Goal: Task Accomplishment & Management: Use online tool/utility

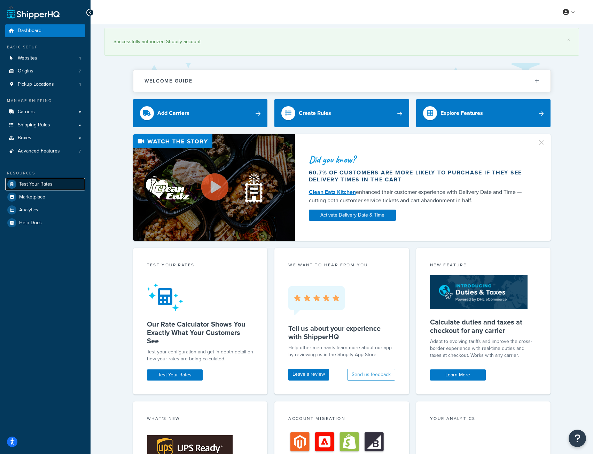
click at [31, 182] on span "Test Your Rates" at bounding box center [35, 185] width 33 height 6
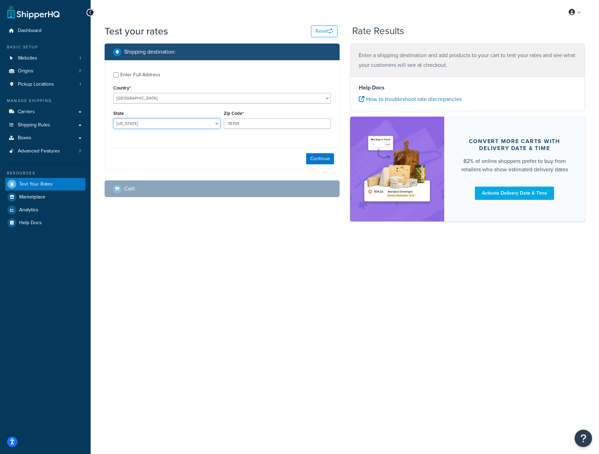
click at [161, 124] on select "[US_STATE] [US_STATE] [US_STATE] [US_STATE] [US_STATE] Armed Forces Americas Ar…" at bounding box center [166, 123] width 107 height 10
select select "PA"
click at [113, 119] on select "[US_STATE] [US_STATE] [US_STATE] [US_STATE] [US_STATE] Armed Forces Americas Ar…" at bounding box center [166, 123] width 107 height 10
drag, startPoint x: 253, startPoint y: 122, endPoint x: 200, endPoint y: 121, distance: 52.6
click at [200, 121] on div "State [US_STATE] [US_STATE] [US_STATE] [US_STATE] [US_STATE] Armed Forces Ameri…" at bounding box center [222, 121] width 221 height 25
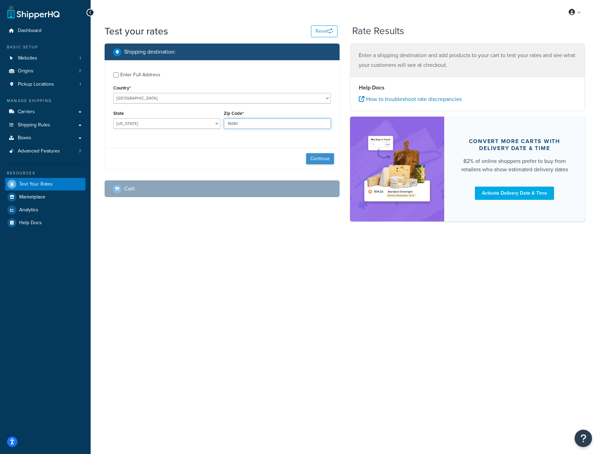
type input "16061"
click at [325, 157] on button "Continue" at bounding box center [320, 158] width 28 height 11
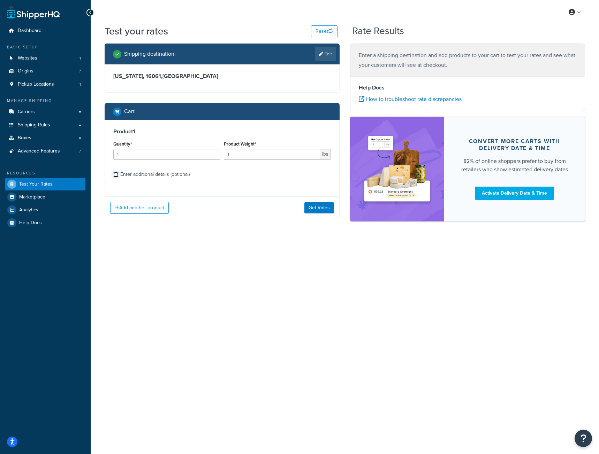
click at [118, 173] on input "Enter additional details (optional)" at bounding box center [115, 174] width 5 height 5
checkbox input "true"
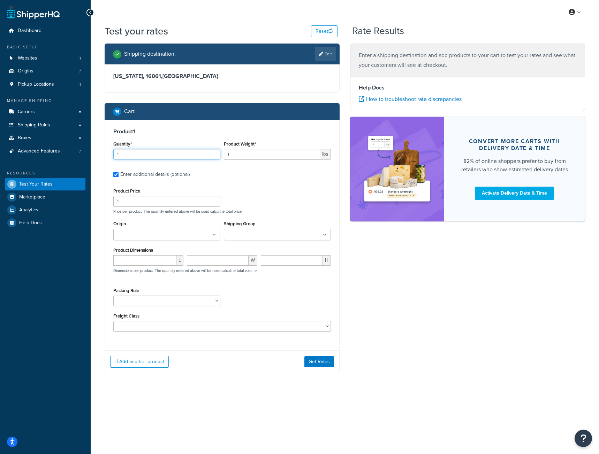
click at [126, 155] on input "1" at bounding box center [166, 154] width 107 height 10
type input "2"
click at [126, 261] on input "number" at bounding box center [144, 260] width 63 height 10
type input "6"
click at [202, 263] on input "number" at bounding box center [217, 260] width 61 height 10
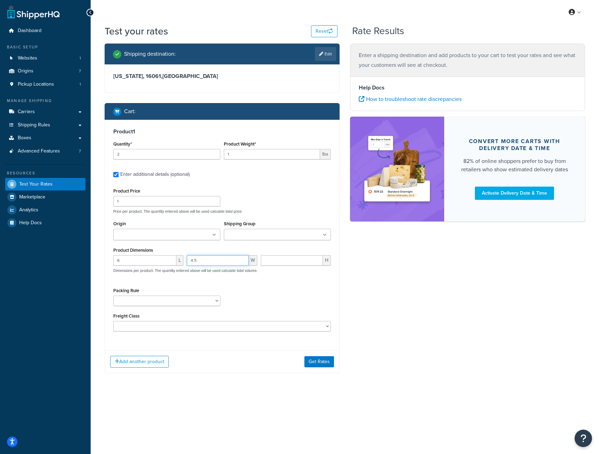
type input "4.5"
type input ".5"
click at [263, 237] on input "Shipping Group" at bounding box center [257, 235] width 62 height 8
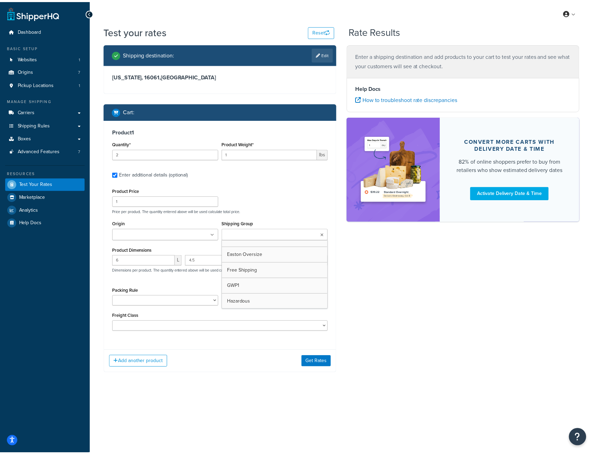
scroll to position [105, 0]
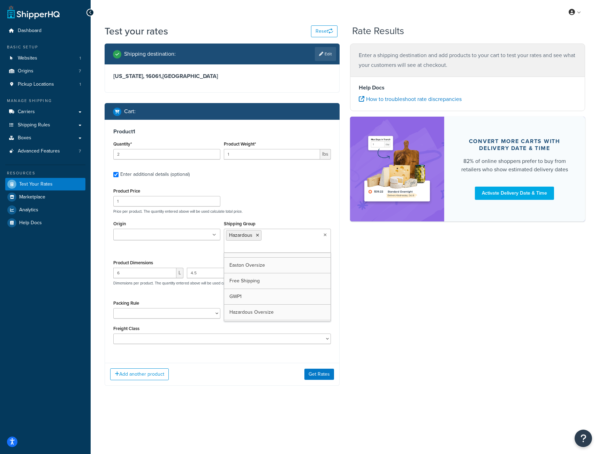
click at [190, 249] on div "Origin Bakcou BIGshot Delta [PERSON_NAME] LAS [PERSON_NAME] Distribution Last C…" at bounding box center [222, 238] width 221 height 39
click at [238, 157] on input "1" at bounding box center [272, 154] width 96 height 10
type input ".05"
click at [258, 185] on div "Product 1 Quantity* 2 Product Weight* .05 lbs Enter additional details (optiona…" at bounding box center [222, 239] width 234 height 238
click at [162, 157] on input "2" at bounding box center [166, 154] width 107 height 10
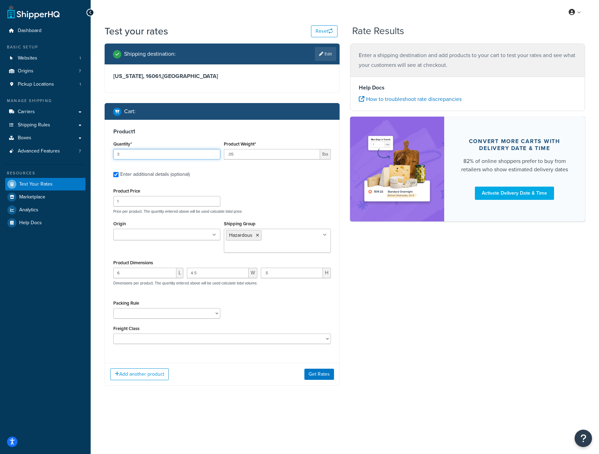
click at [213, 152] on input "3" at bounding box center [166, 154] width 107 height 10
click at [213, 152] on input "4" at bounding box center [166, 154] width 107 height 10
click at [213, 152] on input "5" at bounding box center [166, 154] width 107 height 10
type input "6"
click at [213, 152] on input "6" at bounding box center [166, 154] width 107 height 10
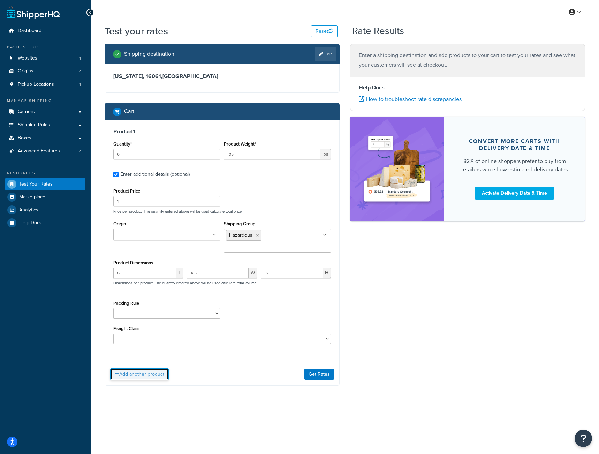
click at [136, 373] on button "Add another product" at bounding box center [139, 375] width 59 height 12
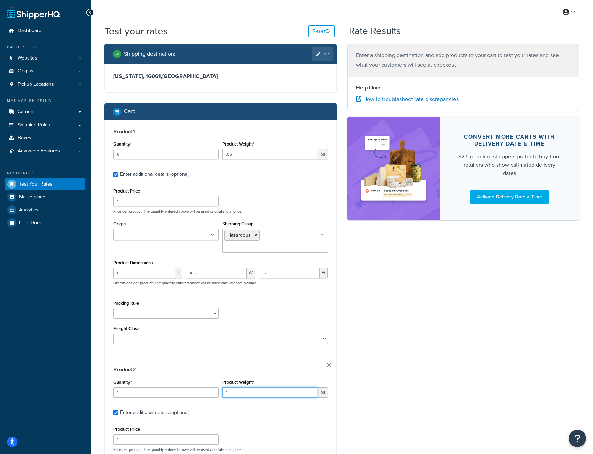
click at [236, 394] on input "1" at bounding box center [269, 392] width 95 height 10
type input ".02"
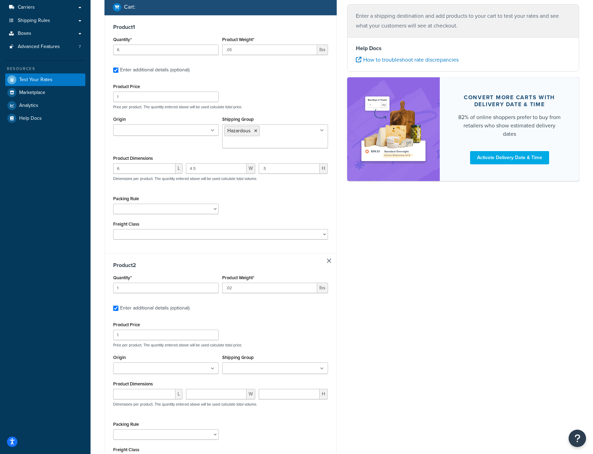
scroll to position [174, 0]
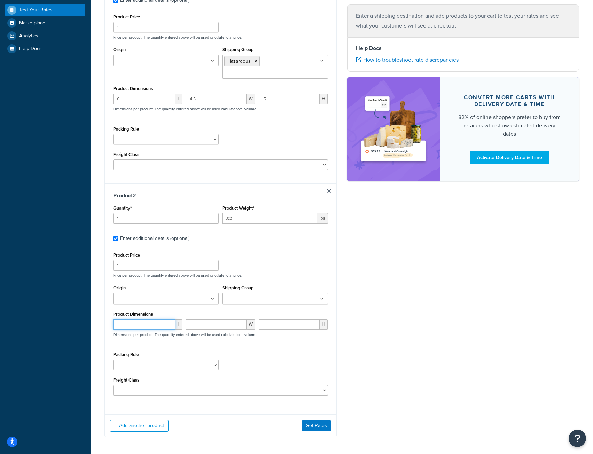
click at [133, 322] on input "number" at bounding box center [144, 325] width 62 height 10
type input "2.2"
click at [195, 325] on input "number" at bounding box center [216, 325] width 61 height 10
type input "1.75"
click at [280, 326] on input "number" at bounding box center [289, 325] width 61 height 10
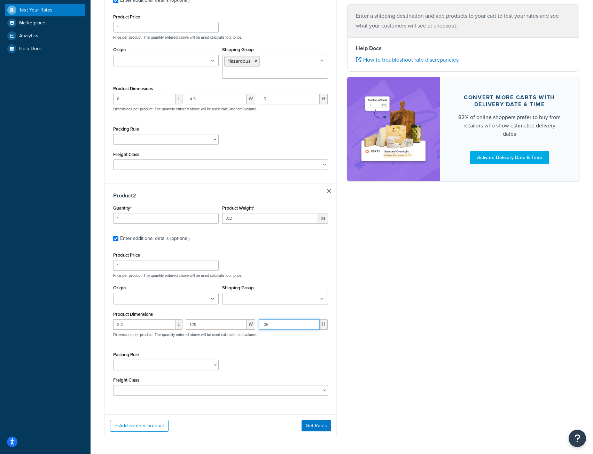
type input ".06"
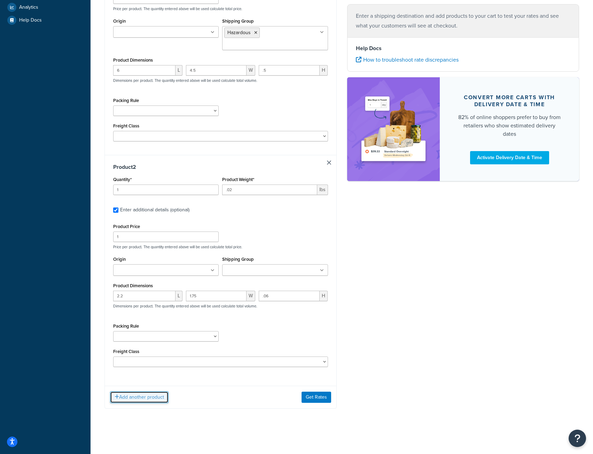
click at [139, 398] on button "Add another product" at bounding box center [139, 398] width 59 height 12
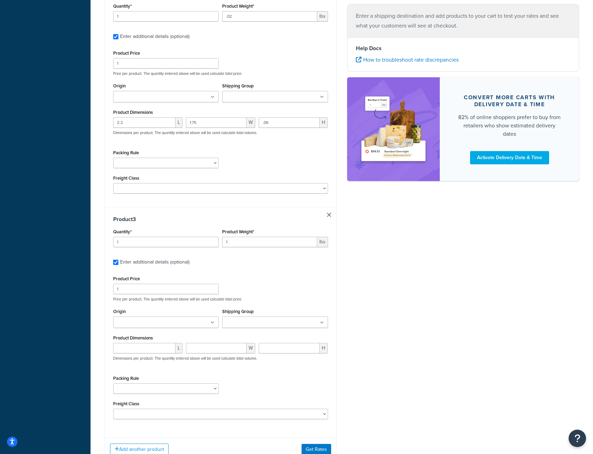
scroll to position [379, 0]
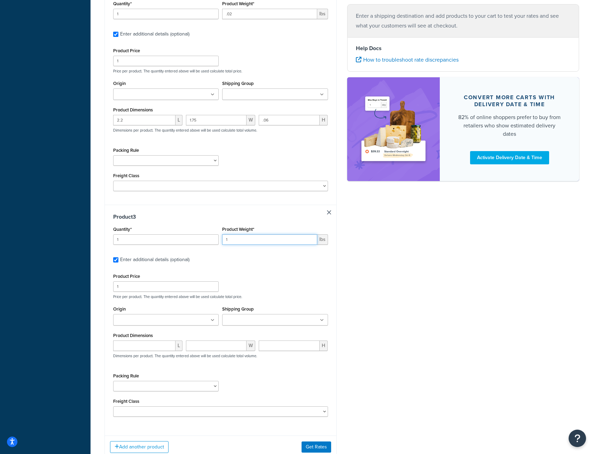
click at [233, 239] on input "1" at bounding box center [269, 240] width 95 height 10
type input "14.9"
click at [141, 349] on input "number" at bounding box center [144, 346] width 62 height 10
type input "35.25"
click at [216, 346] on input "number" at bounding box center [216, 346] width 61 height 10
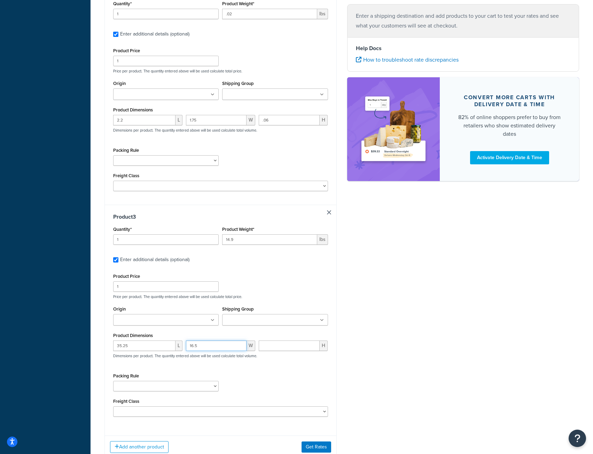
type input "16.5"
click at [274, 350] on input "number" at bounding box center [289, 346] width 61 height 10
type input "10.5"
click at [173, 388] on select "[PERSON_NAME] Test No Autopack" at bounding box center [166, 386] width 106 height 10
select select "52810"
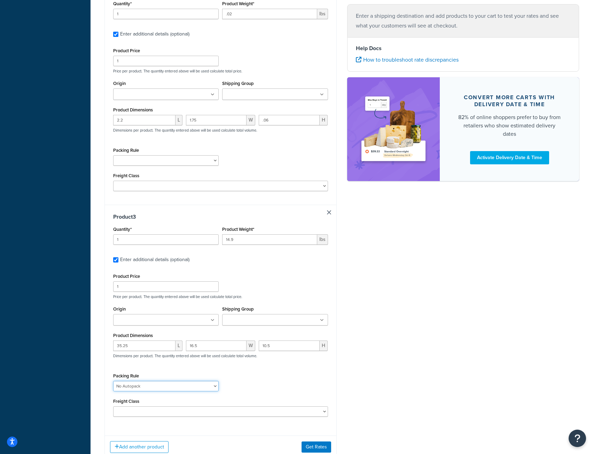
click at [113, 384] on select "[PERSON_NAME] Test No Autopack" at bounding box center [166, 386] width 106 height 10
click at [231, 324] on input "Shipping Group" at bounding box center [255, 321] width 62 height 8
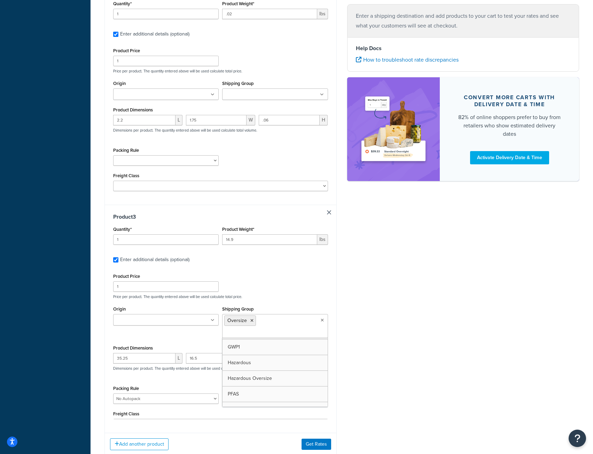
click at [398, 312] on div "Shipping destination : Edit [US_STATE], 16061 , [GEOGRAPHIC_DATA] Cart : Produc…" at bounding box center [341, 66] width 485 height 802
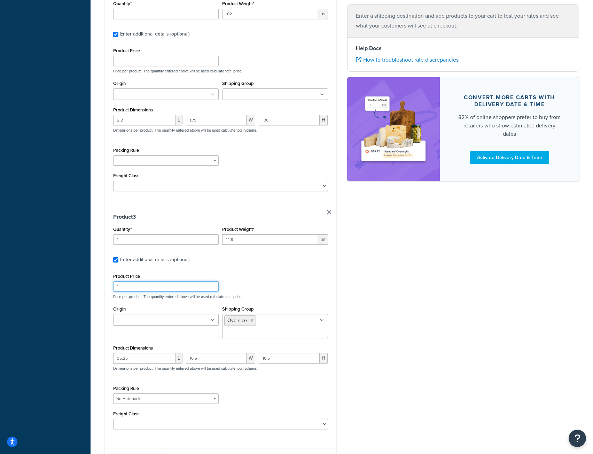
drag, startPoint x: 126, startPoint y: 287, endPoint x: 93, endPoint y: 292, distance: 33.8
click at [93, 292] on div "Test your rates Reset Rate Results Shipping destination : Edit [US_STATE], 1606…" at bounding box center [342, 73] width 503 height 854
type input "889.84"
click at [300, 275] on div "Product Price 889.84 Price per product. The quantity entered above will be used…" at bounding box center [221, 286] width 218 height 28
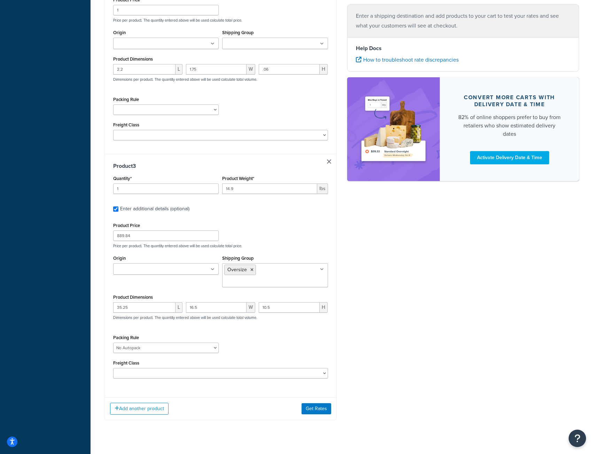
scroll to position [433, 0]
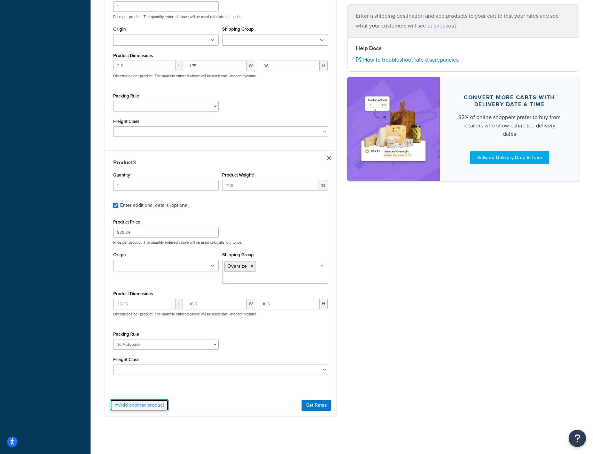
click at [147, 400] on button "Add another product" at bounding box center [139, 406] width 59 height 12
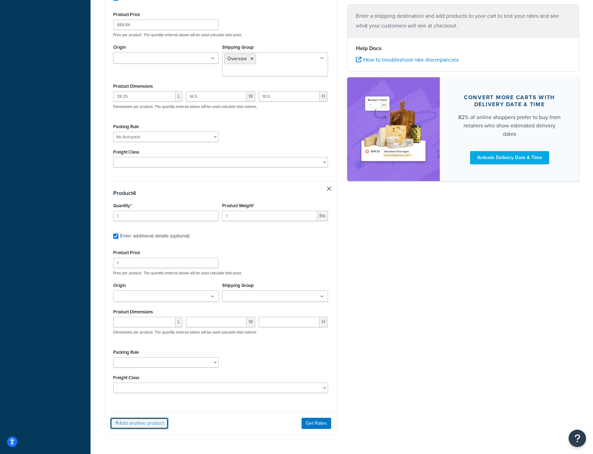
scroll to position [660, 0]
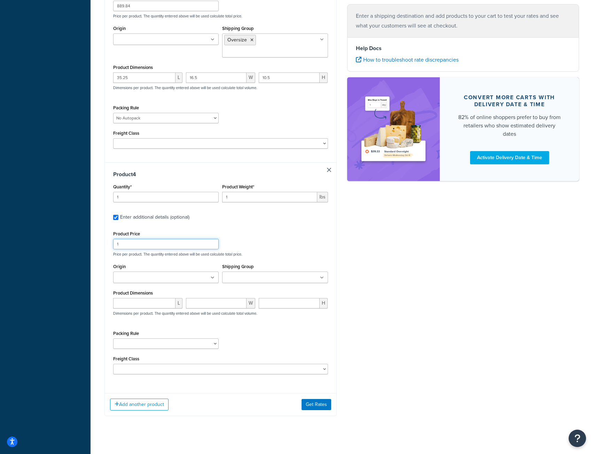
drag, startPoint x: 140, startPoint y: 238, endPoint x: 99, endPoint y: 237, distance: 41.9
type input "429.99"
click at [236, 192] on input "1" at bounding box center [269, 197] width 95 height 10
type input "12.95"
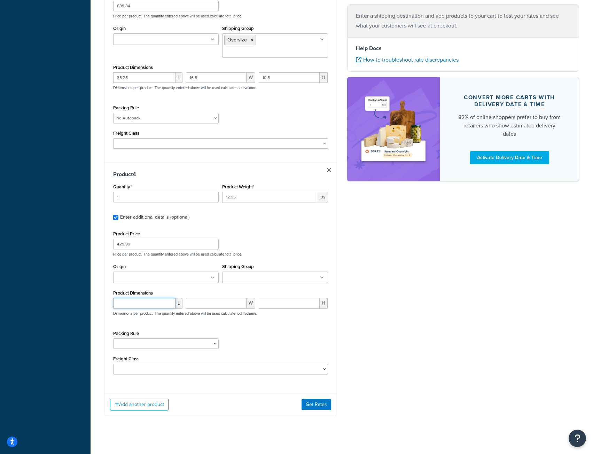
click at [155, 298] on input "number" at bounding box center [144, 303] width 62 height 10
type input "35.25"
click at [201, 298] on input "number" at bounding box center [216, 303] width 61 height 10
type input "14"
click at [287, 298] on input "number" at bounding box center [289, 303] width 61 height 10
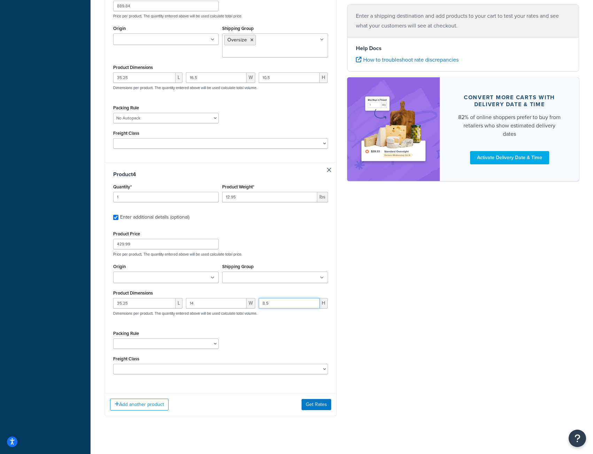
type input "8.5"
click at [242, 274] on input "Shipping Group" at bounding box center [255, 278] width 62 height 8
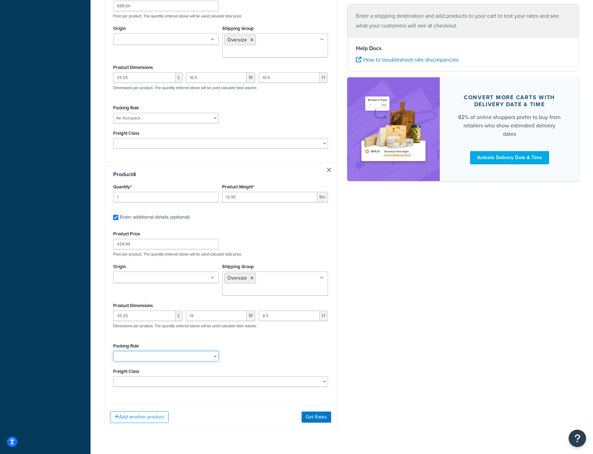
click at [155, 351] on select "[PERSON_NAME] Test No Autopack" at bounding box center [166, 356] width 106 height 10
select select "52810"
click at [113, 351] on select "[PERSON_NAME] Test No Autopack" at bounding box center [166, 356] width 106 height 10
click at [141, 412] on button "Add another product" at bounding box center [139, 418] width 59 height 12
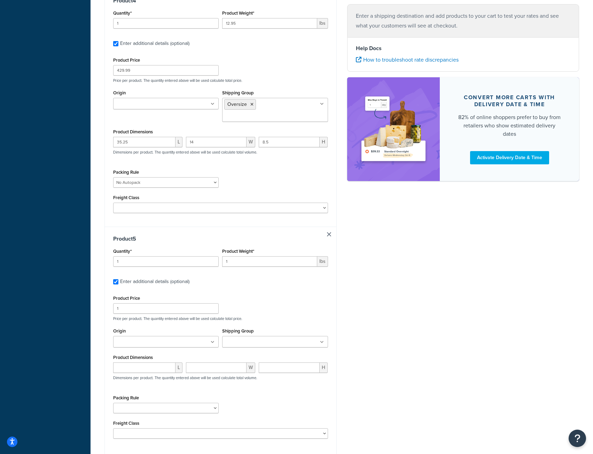
scroll to position [834, 0]
drag, startPoint x: 125, startPoint y: 293, endPoint x: 87, endPoint y: 278, distance: 41.2
type input "515.19"
click at [245, 256] on input "1" at bounding box center [269, 261] width 95 height 10
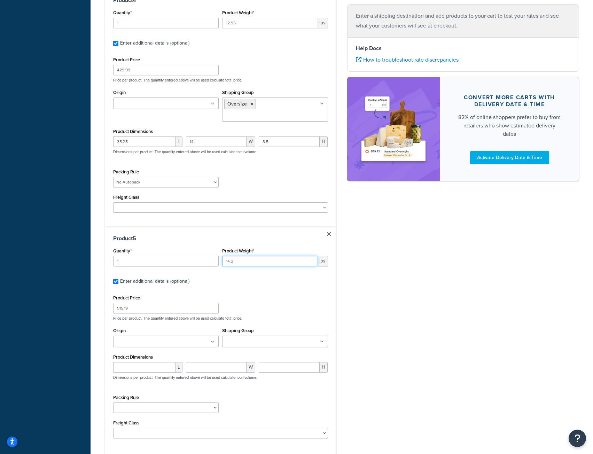
type input "14.2"
click at [267, 293] on div "Product Price 515.19 Price per product. The quantity entered above will be used…" at bounding box center [221, 307] width 218 height 28
click at [124, 256] on input "1" at bounding box center [166, 261] width 106 height 10
type input "2"
click at [212, 256] on input "2" at bounding box center [166, 261] width 106 height 10
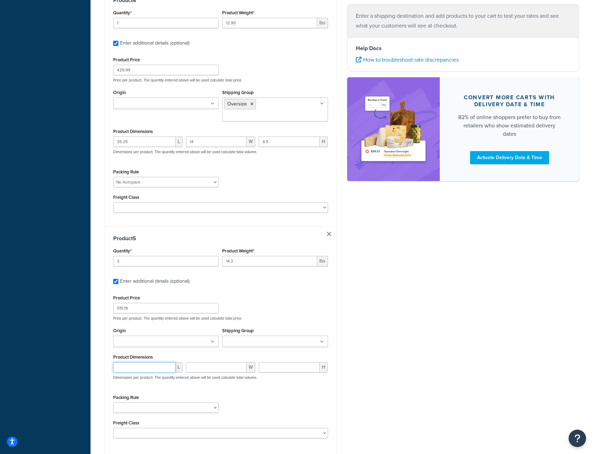
click at [154, 362] on input "number" at bounding box center [144, 367] width 62 height 10
type input "35.5"
click at [204, 362] on input "number" at bounding box center [216, 367] width 61 height 10
type input "14.25"
click at [282, 362] on input "number" at bounding box center [289, 367] width 61 height 10
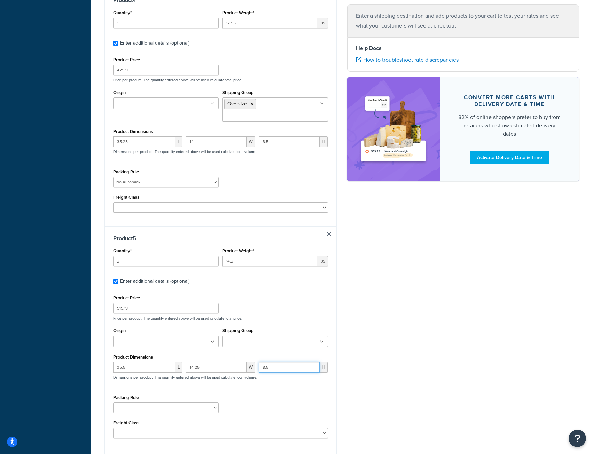
type input "8.5"
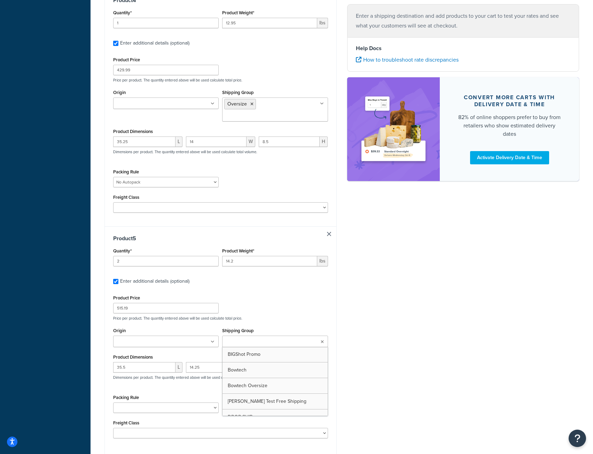
click at [229, 338] on input "Shipping Group" at bounding box center [255, 342] width 62 height 8
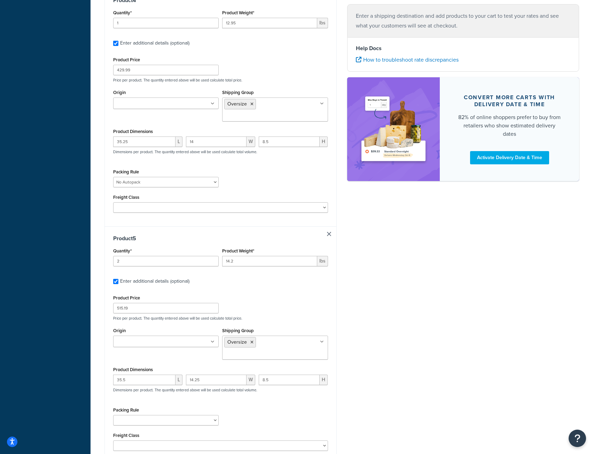
click at [148, 373] on div "Product Price 515.19 Price per product. The quantity entered above will be used…" at bounding box center [220, 372] width 215 height 158
click at [145, 415] on select "[PERSON_NAME] Test No Autopack" at bounding box center [166, 420] width 106 height 10
select select "52810"
click at [113, 415] on select "[PERSON_NAME] Test No Autopack" at bounding box center [166, 420] width 106 height 10
click at [265, 406] on div "Packing Rule [PERSON_NAME] Test No Autopack" at bounding box center [221, 418] width 218 height 25
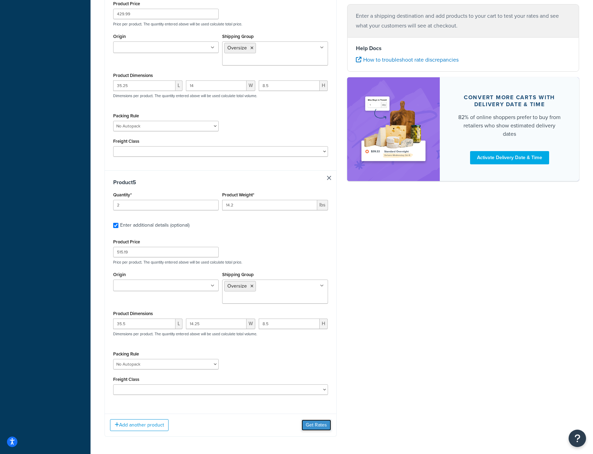
click at [318, 420] on button "Get Rates" at bounding box center [317, 425] width 30 height 11
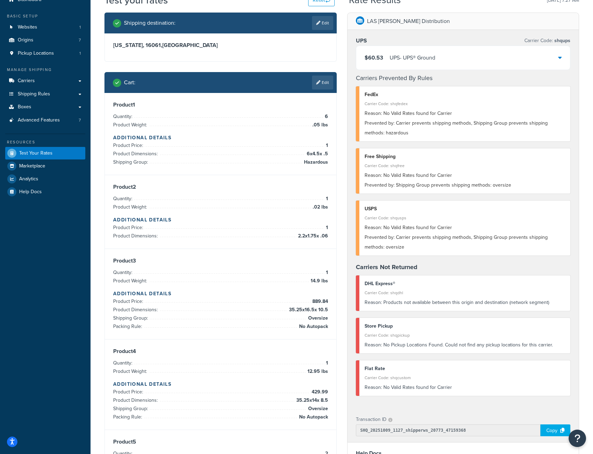
scroll to position [0, 0]
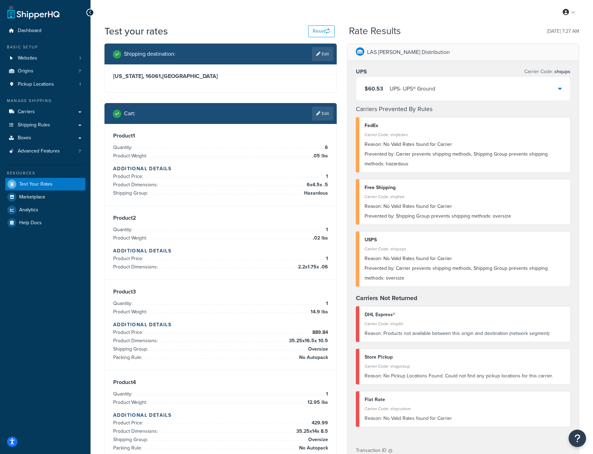
click at [561, 90] on icon at bounding box center [560, 89] width 3 height 6
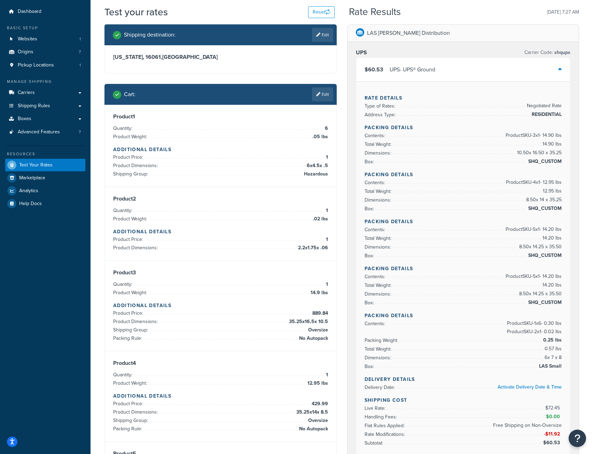
scroll to position [35, 0]
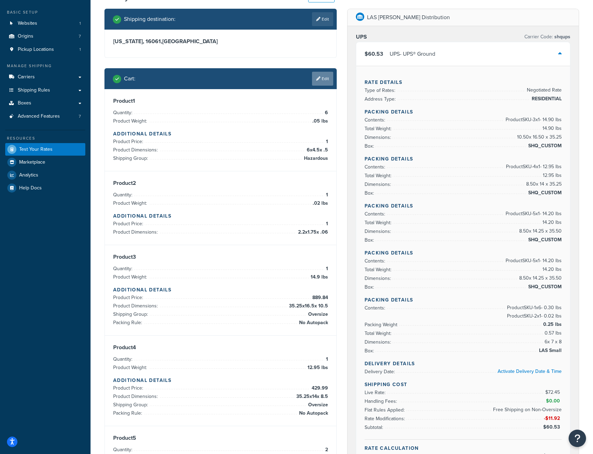
click at [321, 78] on link "Edit" at bounding box center [322, 79] width 21 height 14
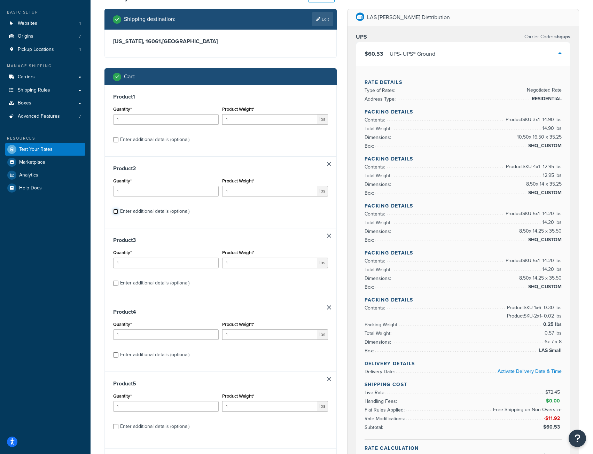
click at [114, 212] on input "Enter additional details (optional)" at bounding box center [115, 211] width 5 height 5
checkbox input "true"
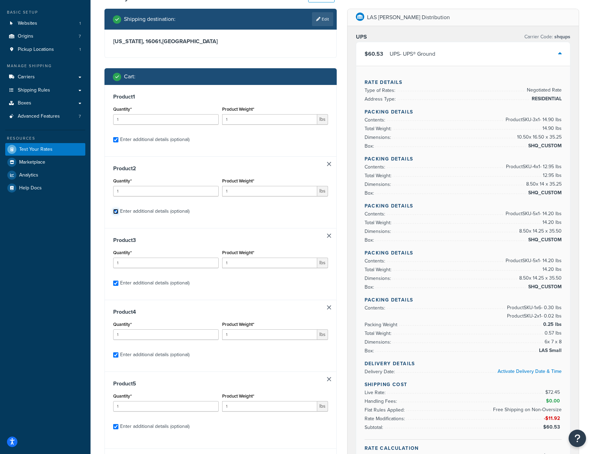
checkbox input "true"
select select "52810"
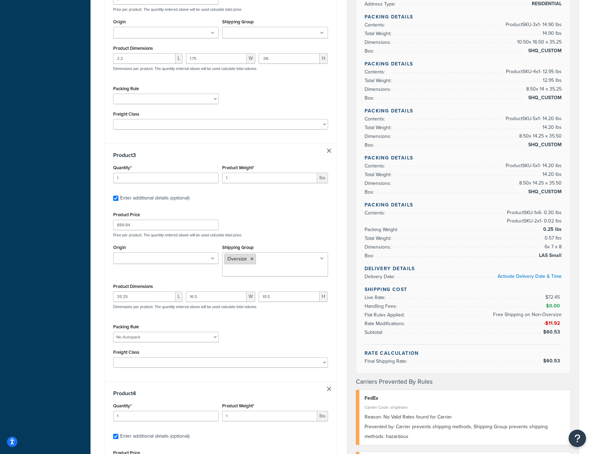
scroll to position [453, 0]
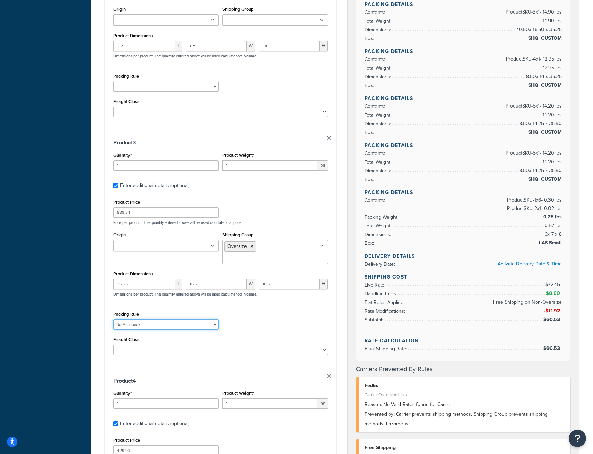
click at [215, 320] on select "[PERSON_NAME] Test No Autopack" at bounding box center [166, 325] width 106 height 10
select select
click at [113, 320] on select "[PERSON_NAME] Test No Autopack" at bounding box center [166, 325] width 106 height 10
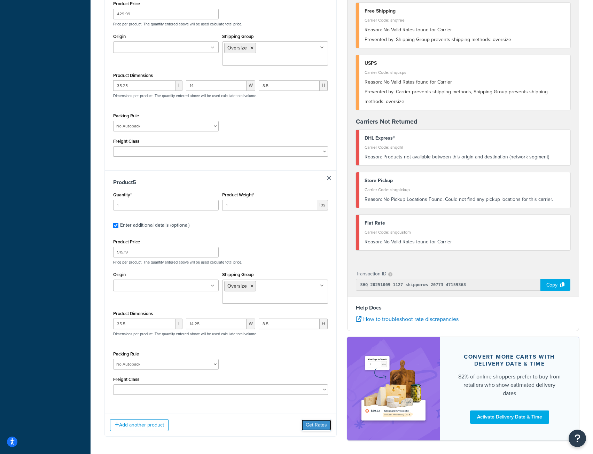
click at [321, 420] on button "Get Rates" at bounding box center [317, 425] width 30 height 11
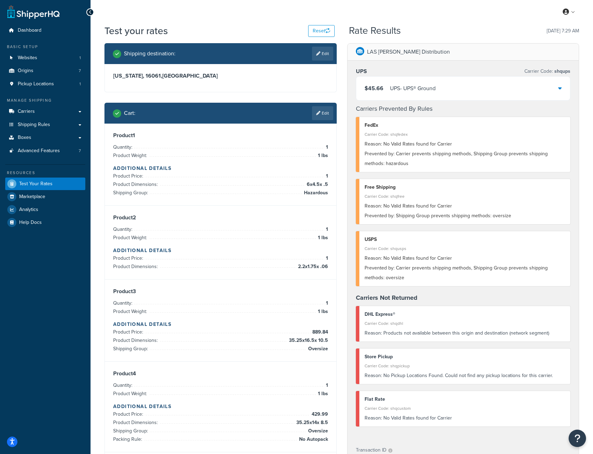
scroll to position [0, 0]
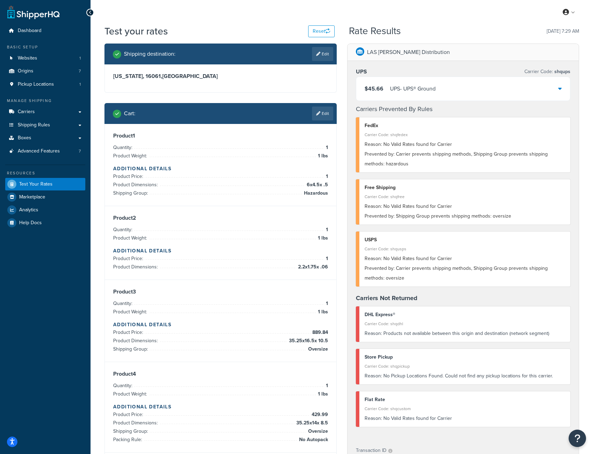
click at [560, 88] on icon at bounding box center [560, 89] width 3 height 6
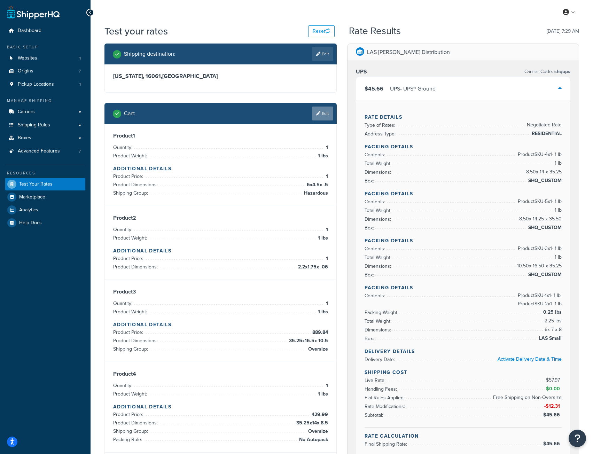
click at [318, 111] on link "Edit" at bounding box center [322, 114] width 21 height 14
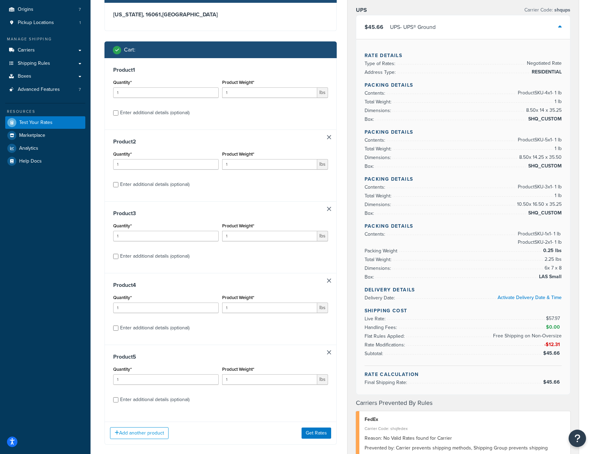
scroll to position [174, 0]
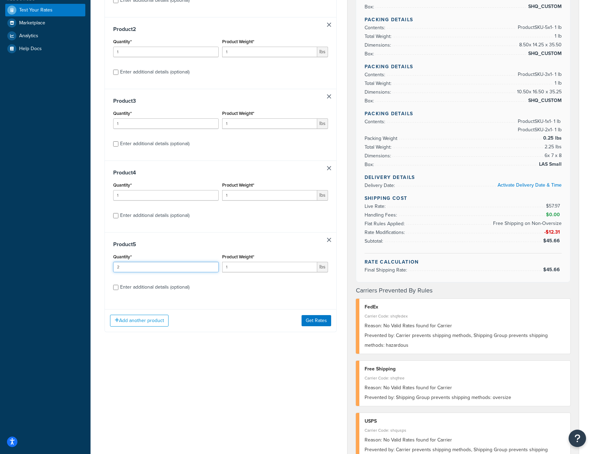
type input "2"
click at [211, 266] on input "2" at bounding box center [166, 267] width 106 height 10
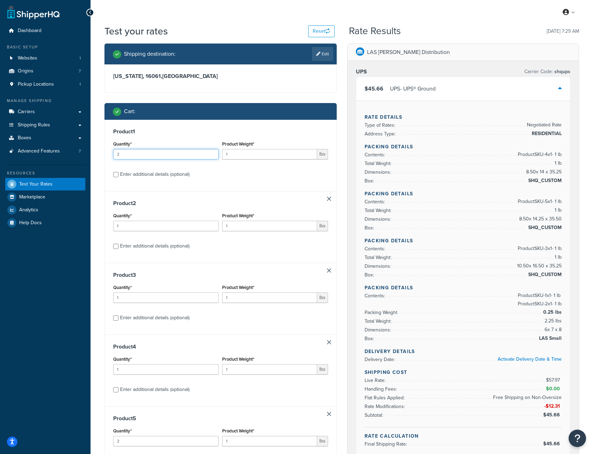
click at [212, 152] on input "2" at bounding box center [166, 154] width 106 height 10
click at [212, 152] on input "3" at bounding box center [166, 154] width 106 height 10
click at [212, 152] on input "4" at bounding box center [166, 154] width 106 height 10
click at [212, 152] on input "5" at bounding box center [166, 154] width 106 height 10
type input "6"
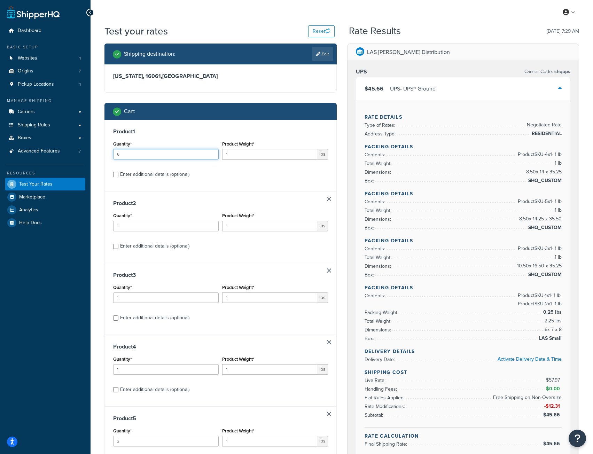
click at [212, 152] on input "6" at bounding box center [166, 154] width 106 height 10
click at [115, 175] on input "Enter additional details (optional)" at bounding box center [115, 174] width 5 height 5
checkbox input "true"
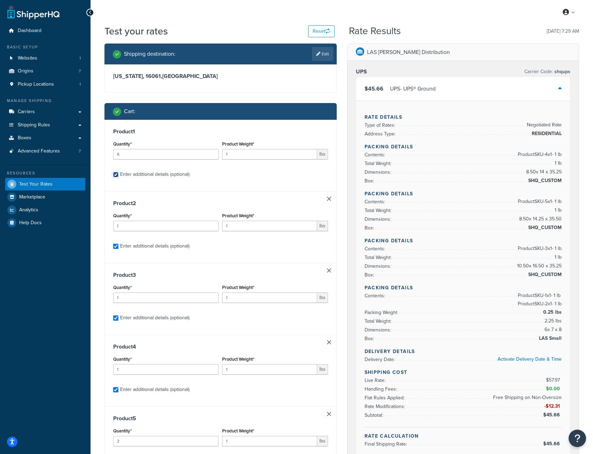
checkbox input "true"
select select "52810"
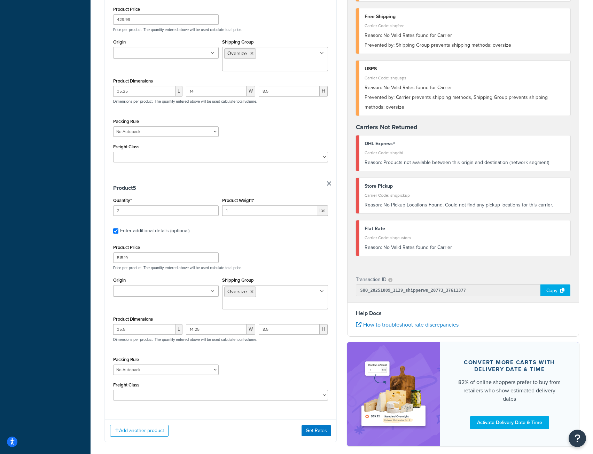
scroll to position [890, 0]
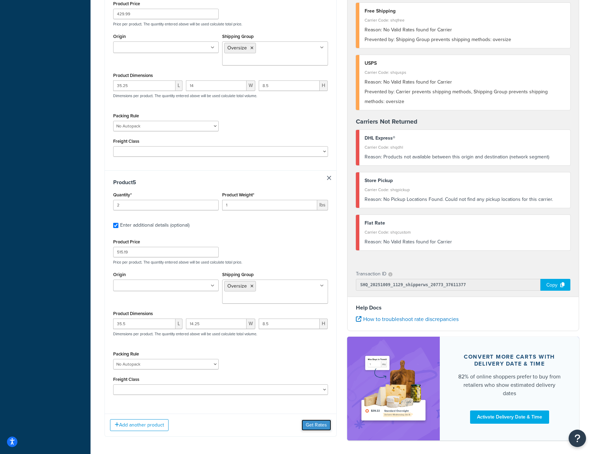
click at [316, 420] on button "Get Rates" at bounding box center [317, 425] width 30 height 11
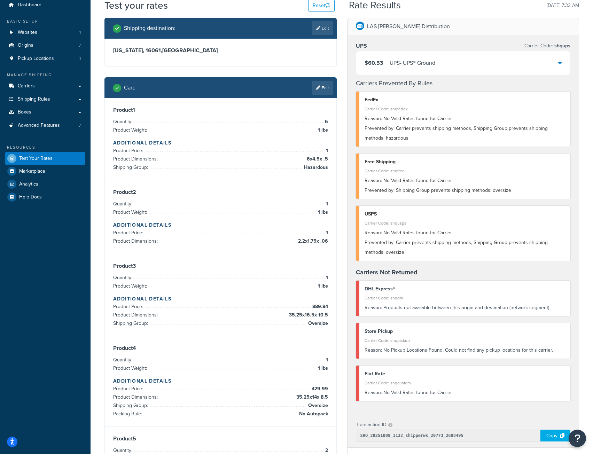
scroll to position [0, 0]
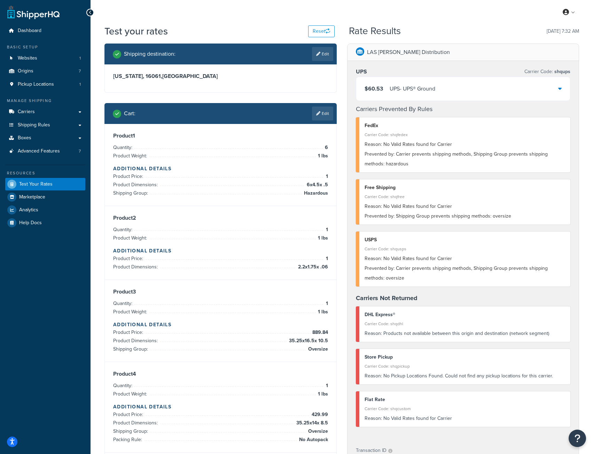
click at [560, 86] on icon at bounding box center [560, 89] width 3 height 6
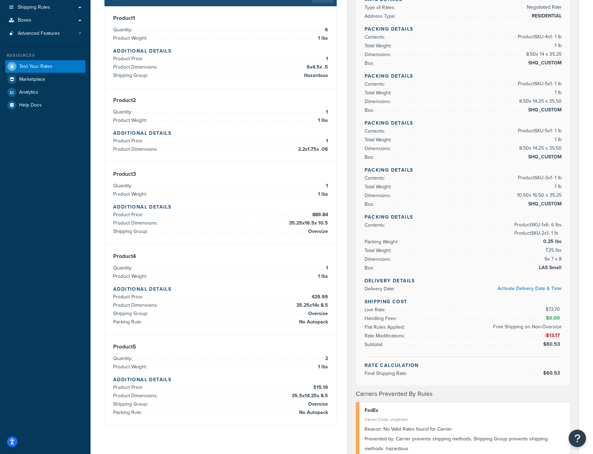
scroll to position [105, 0]
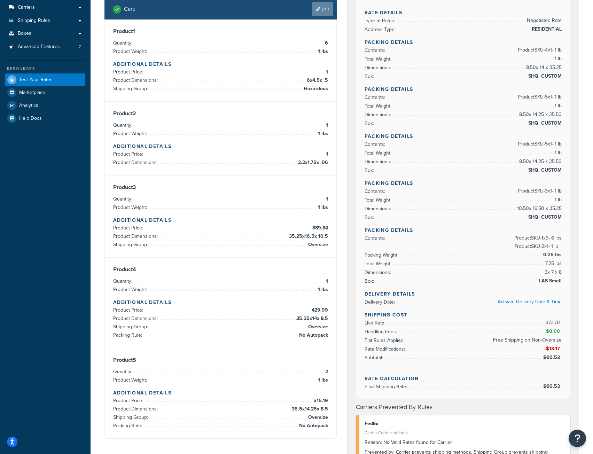
click at [325, 10] on link "Edit" at bounding box center [322, 9] width 21 height 14
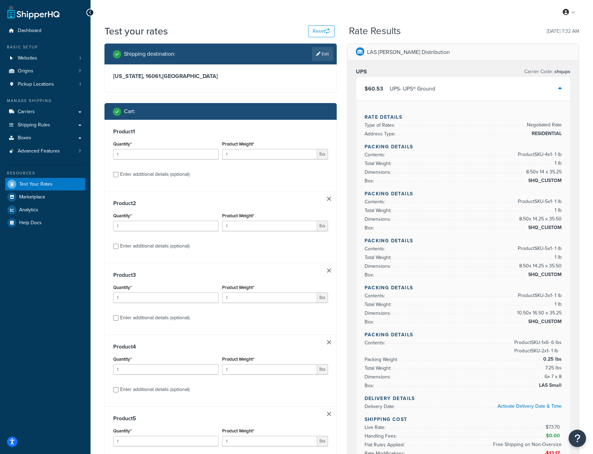
scroll to position [209, 0]
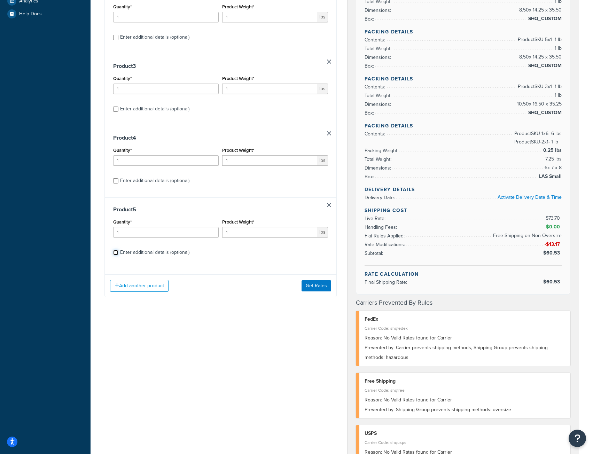
click at [114, 254] on input "Enter additional details (optional)" at bounding box center [115, 252] width 5 height 5
checkbox input "true"
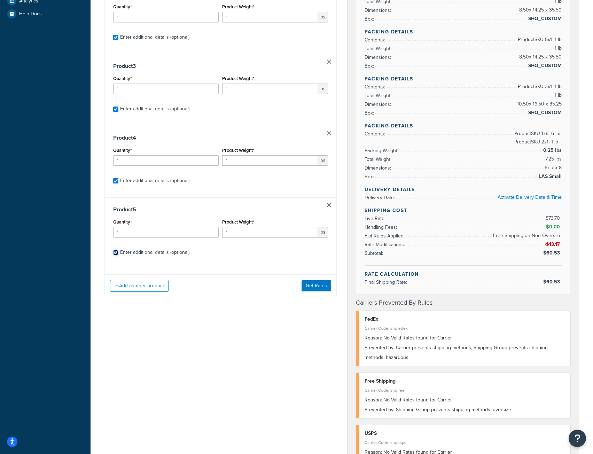
checkbox input "true"
select select "52810"
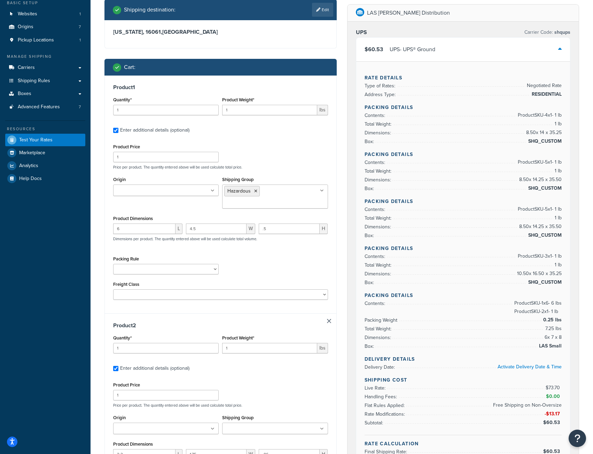
scroll to position [35, 0]
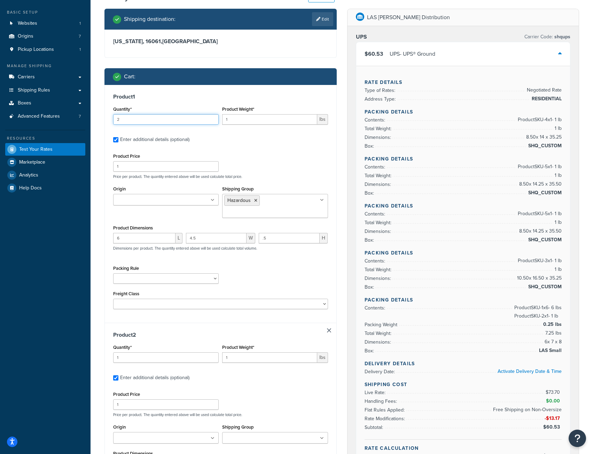
click at [213, 117] on input "2" at bounding box center [166, 119] width 106 height 10
click at [213, 117] on input "3" at bounding box center [166, 119] width 106 height 10
click at [213, 117] on input "4" at bounding box center [166, 119] width 106 height 10
click at [213, 117] on input "5" at bounding box center [166, 119] width 106 height 10
type input "6"
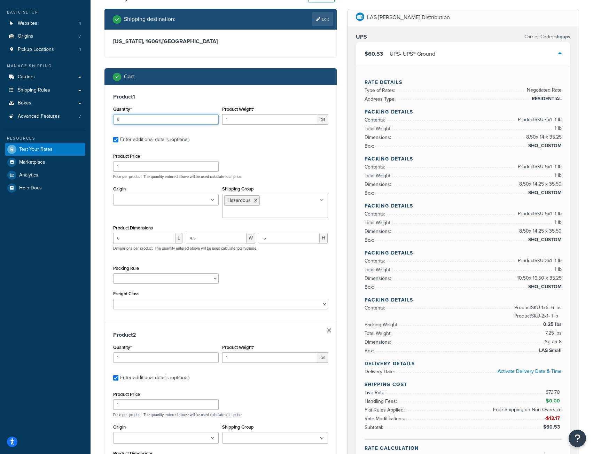
click at [213, 117] on input "6" at bounding box center [166, 119] width 106 height 10
click at [242, 120] on input "1" at bounding box center [269, 119] width 95 height 10
click at [232, 119] on input "1" at bounding box center [269, 119] width 95 height 10
type input ".05"
click at [244, 142] on label "Enter additional details (optional)" at bounding box center [224, 138] width 208 height 11
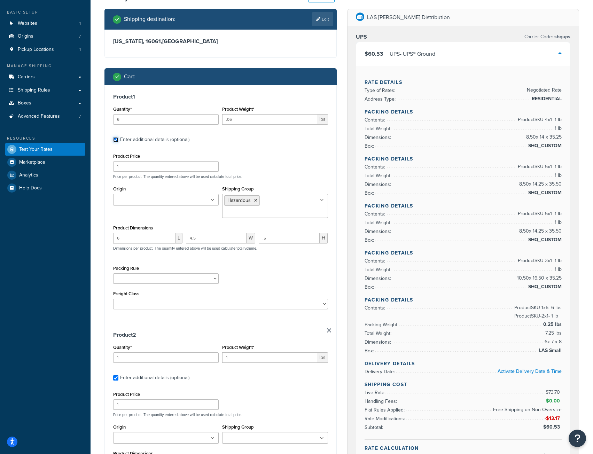
click at [118, 142] on input "Enter additional details (optional)" at bounding box center [115, 139] width 5 height 5
checkbox input "false"
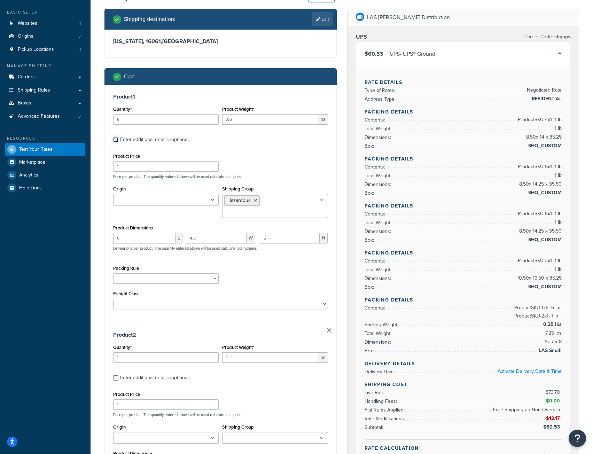
checkbox input "false"
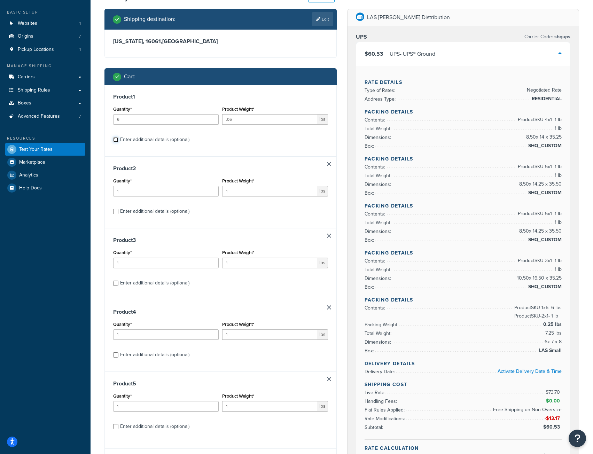
click at [116, 139] on input "Enter additional details (optional)" at bounding box center [115, 139] width 5 height 5
checkbox input "true"
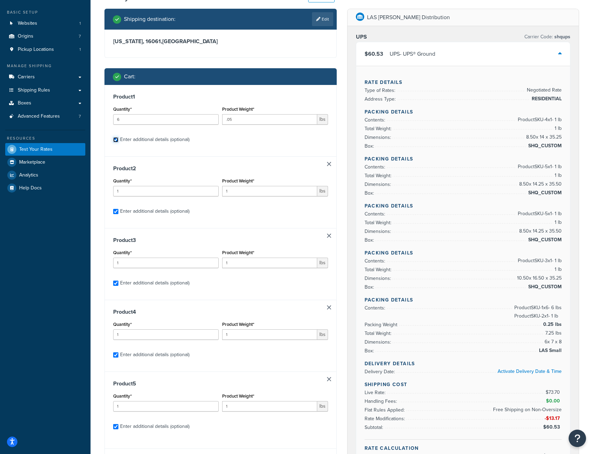
checkbox input "true"
select select "52810"
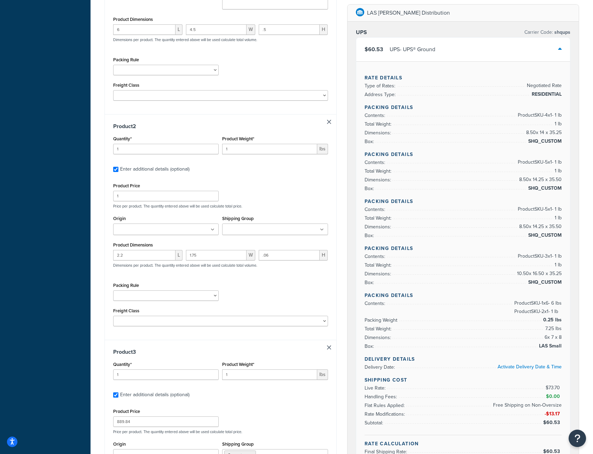
scroll to position [244, 0]
click at [238, 149] on input "1" at bounding box center [269, 149] width 95 height 10
type input ".02"
click at [267, 187] on div "Product Price 1 Price per product. The quantity entered above will be used calc…" at bounding box center [221, 195] width 218 height 28
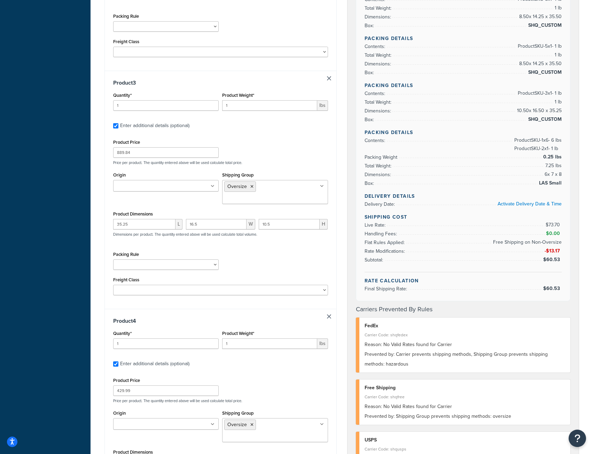
scroll to position [523, 0]
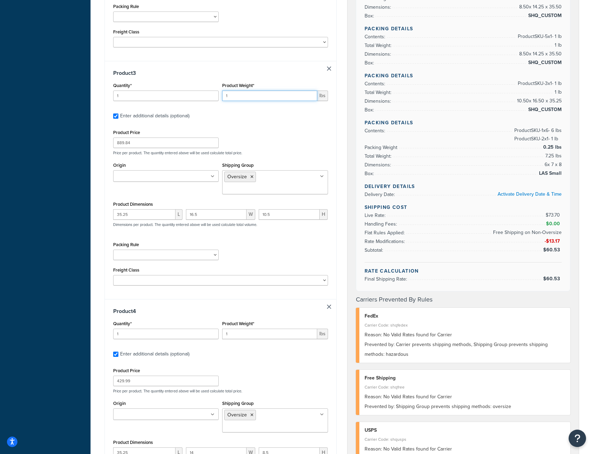
click at [233, 97] on input "1" at bounding box center [269, 96] width 95 height 10
type input "14.9"
click at [242, 126] on div "Product 3 Quantity* 1 Product Weight* 14.9 lbs Enter additional details (option…" at bounding box center [221, 180] width 232 height 238
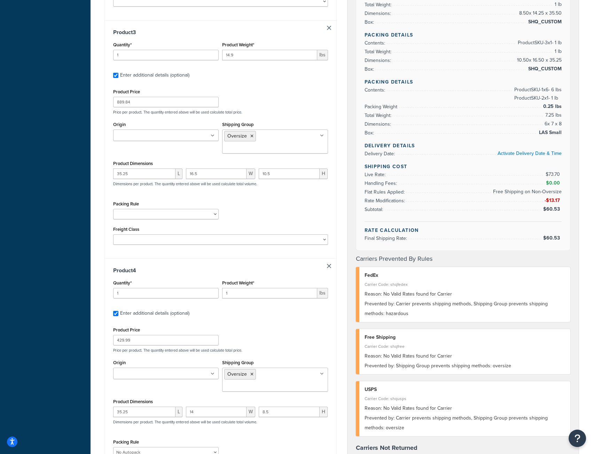
scroll to position [627, 0]
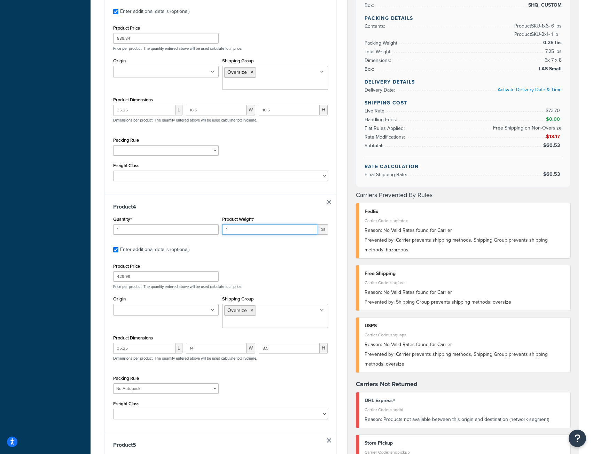
click at [249, 224] on input "1" at bounding box center [269, 229] width 95 height 10
type input "12.95"
click at [254, 246] on label "Enter additional details (optional)" at bounding box center [224, 249] width 208 height 11
click at [118, 247] on input "Enter additional details (optional)" at bounding box center [115, 249] width 5 height 5
checkbox input "false"
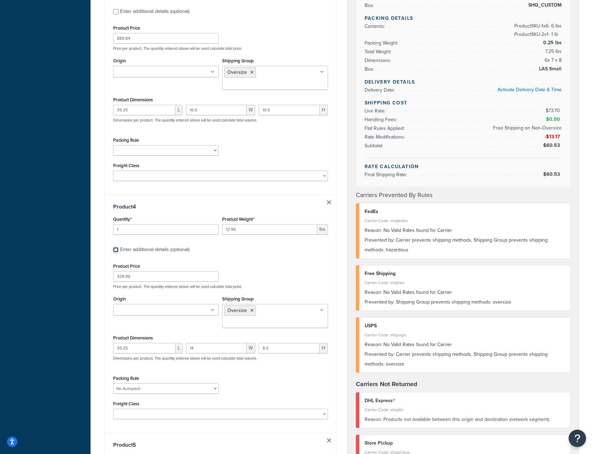
checkbox input "false"
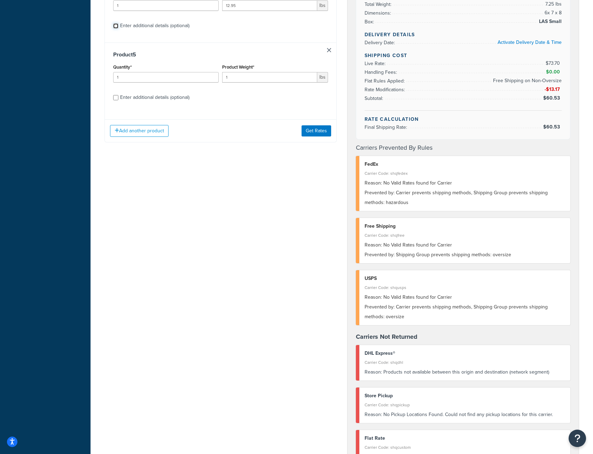
scroll to position [120, 0]
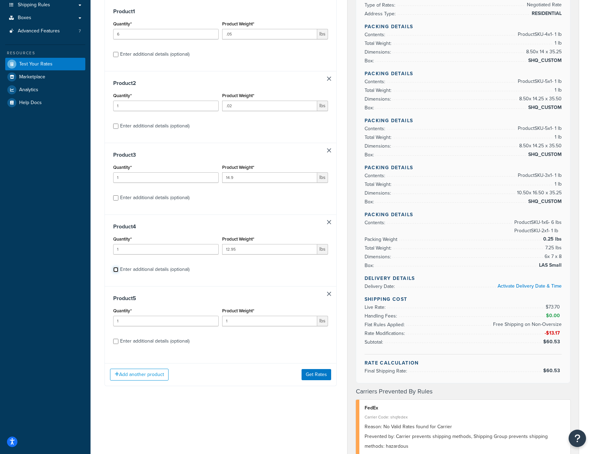
click at [116, 271] on input "Enter additional details (optional)" at bounding box center [115, 269] width 5 height 5
checkbox input "true"
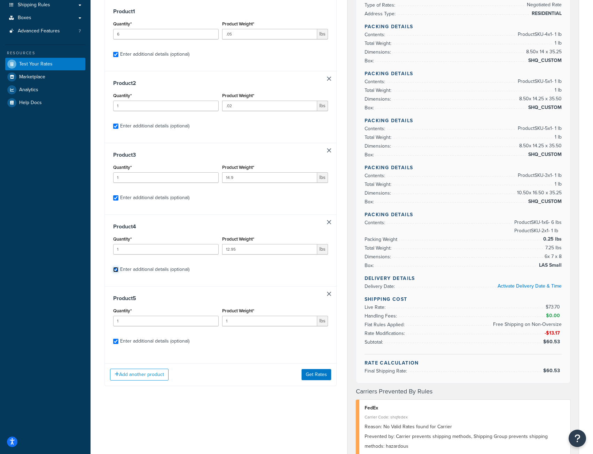
checkbox input "true"
select select "52810"
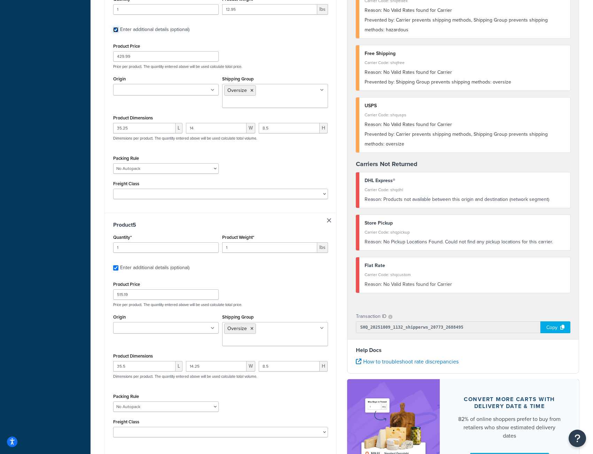
scroll to position [852, 0]
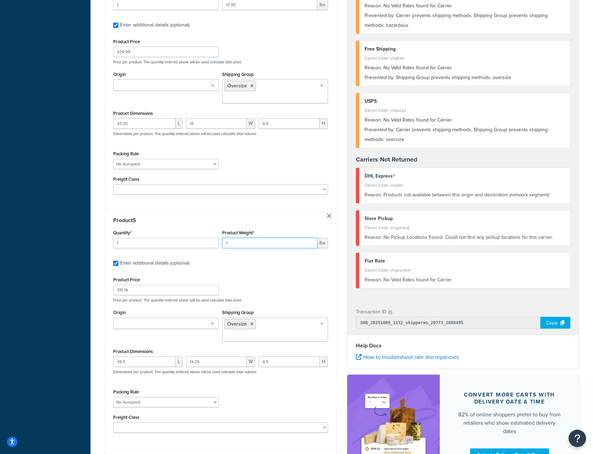
click at [235, 238] on input "1" at bounding box center [269, 243] width 95 height 10
drag, startPoint x: 229, startPoint y: 229, endPoint x: 186, endPoint y: 229, distance: 42.9
click at [186, 229] on div "Quantity* 1 Product Weight* 14.2 lbs" at bounding box center [221, 240] width 218 height 25
type input "14.2"
click at [230, 256] on div "Product 5 Quantity* 1 Product Weight* 14.2 lbs Enter additional details (option…" at bounding box center [221, 327] width 232 height 238
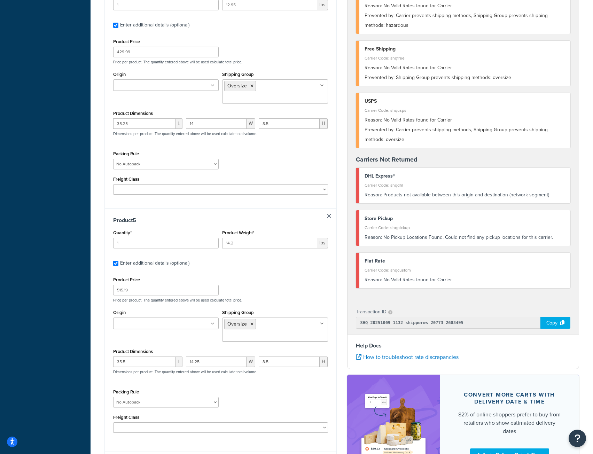
click at [316, 452] on button "Get Rates" at bounding box center [317, 463] width 30 height 11
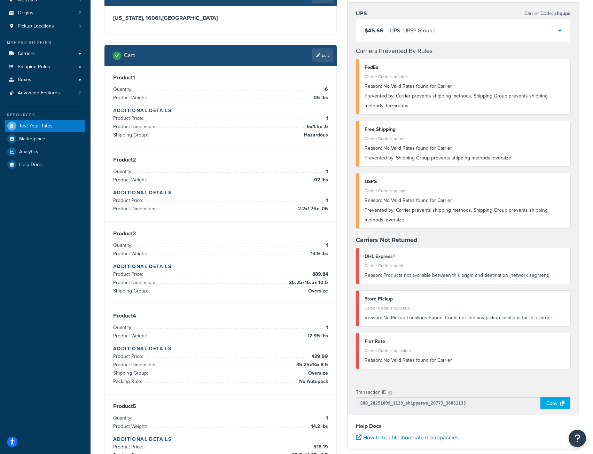
scroll to position [35, 0]
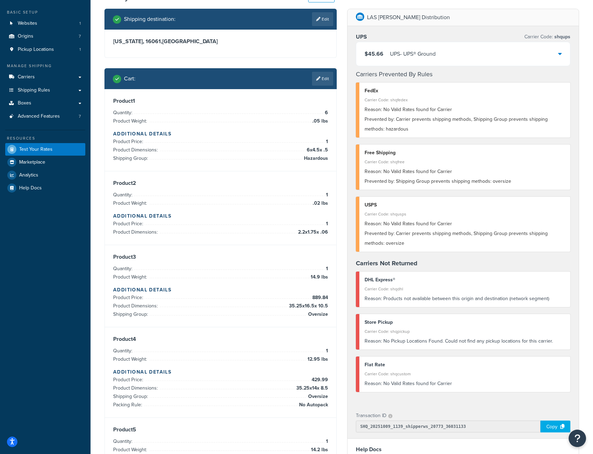
click at [559, 53] on icon at bounding box center [560, 54] width 3 height 6
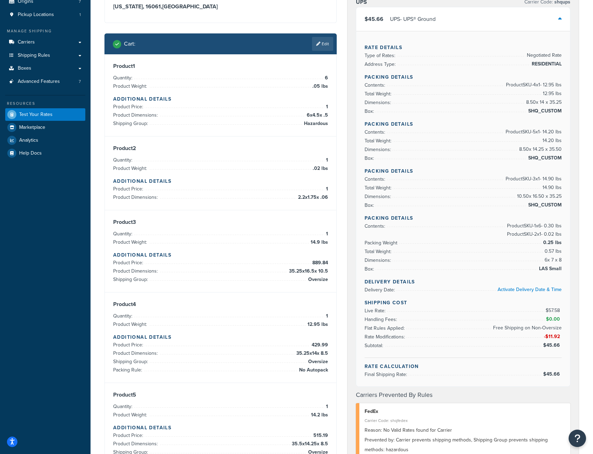
scroll to position [105, 0]
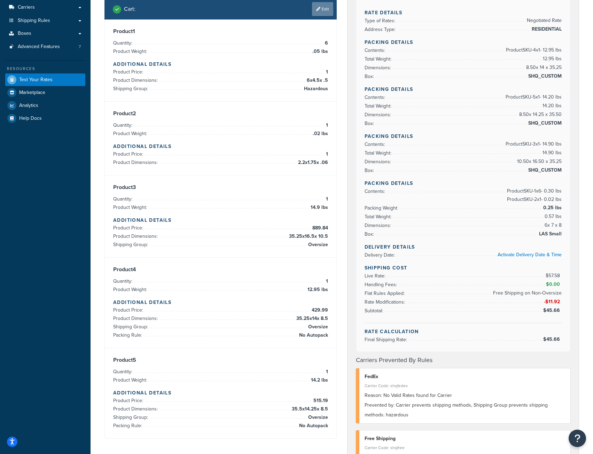
click at [321, 7] on link "Edit" at bounding box center [322, 9] width 21 height 14
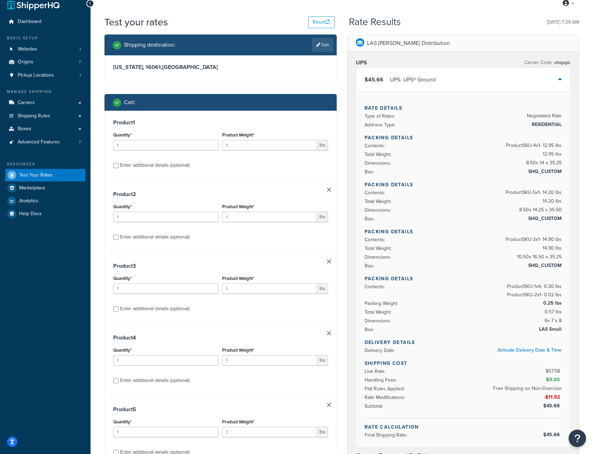
scroll to position [0, 0]
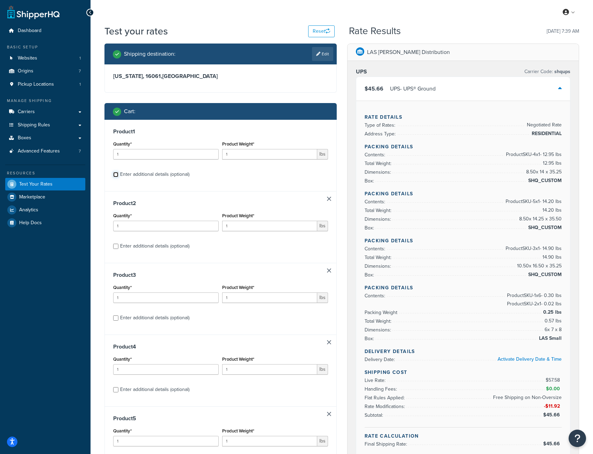
click at [116, 175] on input "Enter additional details (optional)" at bounding box center [115, 174] width 5 height 5
checkbox input "true"
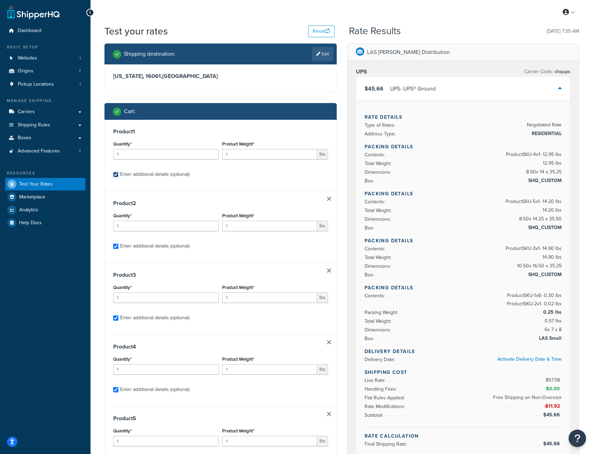
checkbox input "true"
select select "52810"
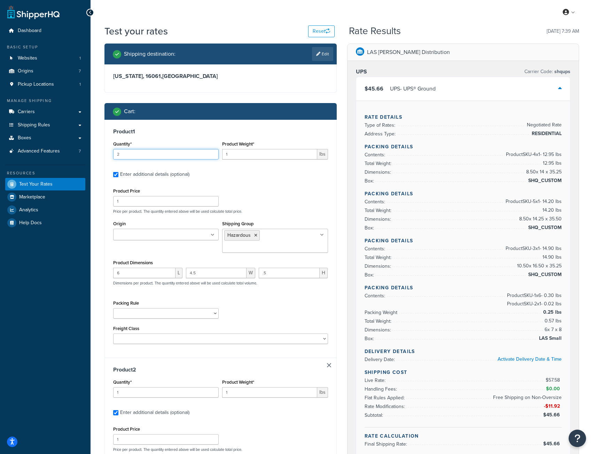
click at [212, 153] on input "2" at bounding box center [166, 154] width 106 height 10
click at [212, 153] on input "3" at bounding box center [166, 154] width 106 height 10
click at [212, 153] on input "4" at bounding box center [166, 154] width 106 height 10
click at [212, 153] on input "5" at bounding box center [166, 154] width 106 height 10
type input "6"
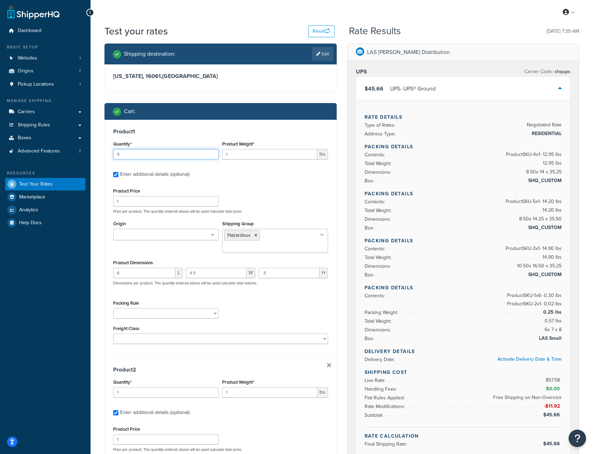
click at [212, 153] on input "6" at bounding box center [166, 154] width 106 height 10
drag, startPoint x: 240, startPoint y: 153, endPoint x: 164, endPoint y: 151, distance: 76.0
click at [164, 152] on div "Quantity* 6 Product Weight* 1 lbs" at bounding box center [221, 151] width 218 height 25
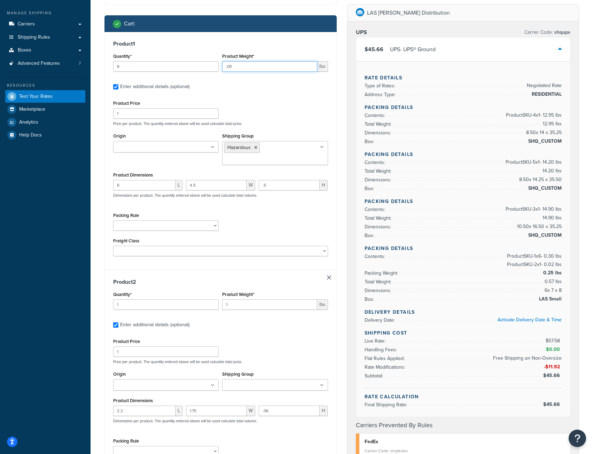
scroll to position [105, 0]
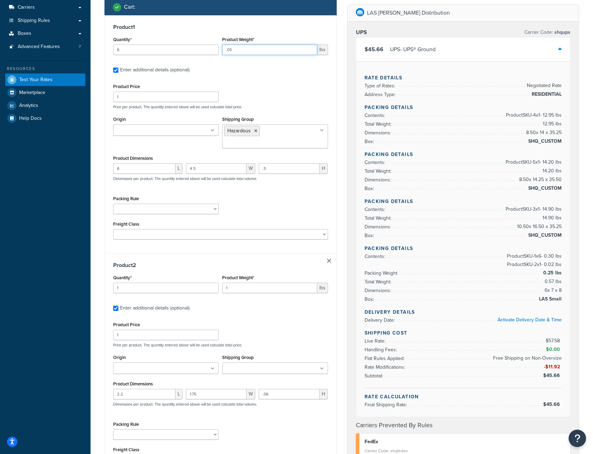
type input ".05"
click at [234, 290] on input "1" at bounding box center [269, 288] width 95 height 10
type input ".02"
click at [261, 313] on label "Enter additional details (optional)" at bounding box center [224, 307] width 208 height 11
click at [118, 311] on input "Enter additional details (optional)" at bounding box center [115, 308] width 5 height 5
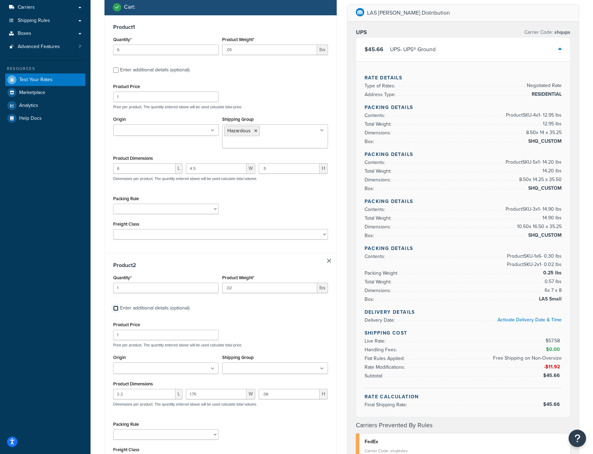
checkbox input "false"
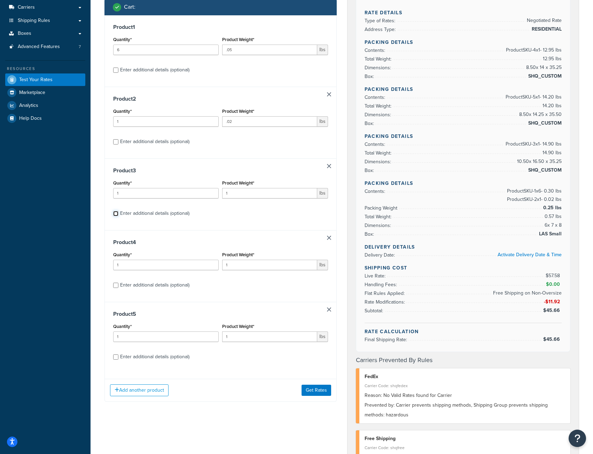
click at [116, 214] on input "Enter additional details (optional)" at bounding box center [115, 213] width 5 height 5
checkbox input "true"
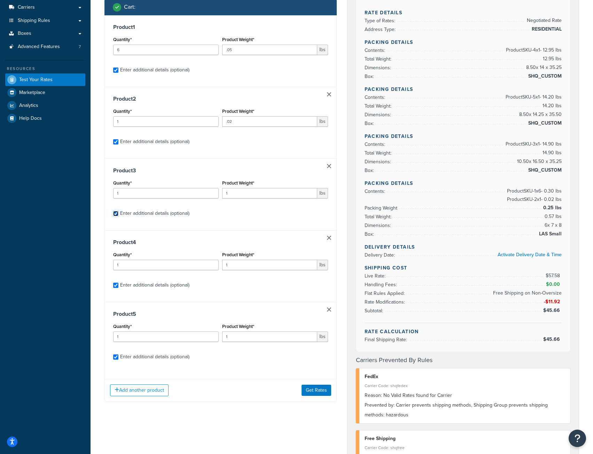
checkbox input "true"
select select "52810"
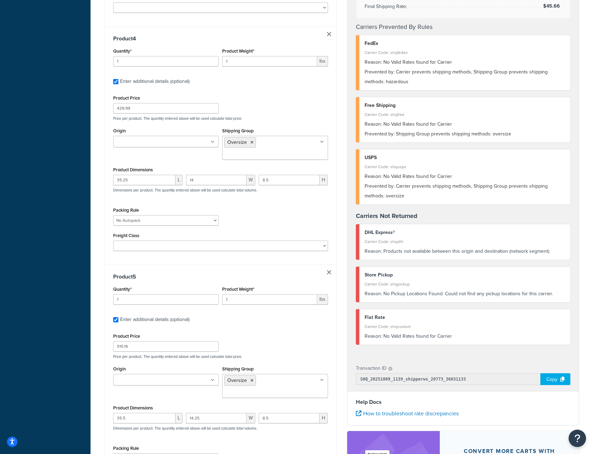
scroll to position [871, 0]
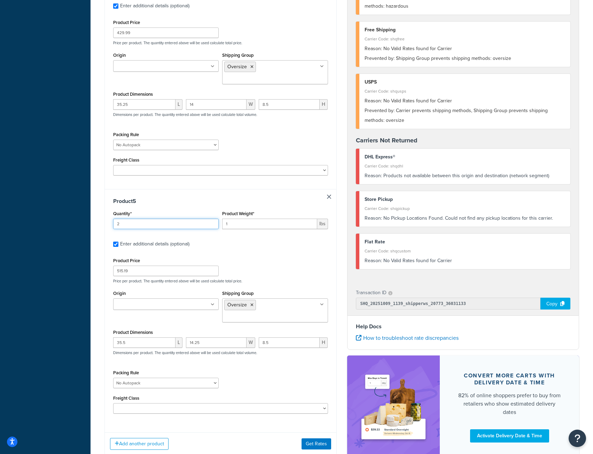
type input "2"
click at [213, 219] on input "2" at bounding box center [166, 224] width 106 height 10
click at [241, 219] on input "1" at bounding box center [269, 224] width 95 height 10
type input "14.2"
click at [262, 238] on label "Enter additional details (optional)" at bounding box center [224, 243] width 208 height 11
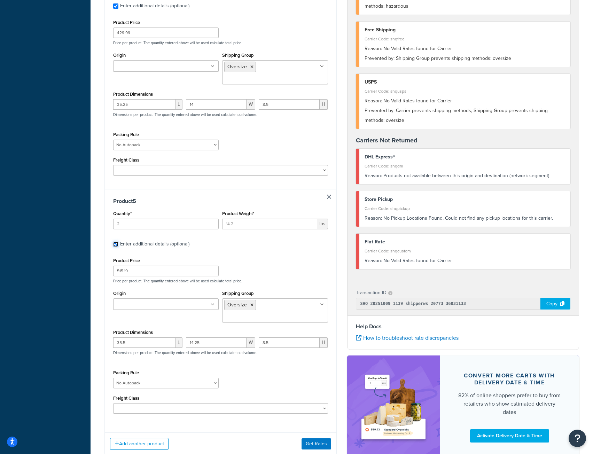
click at [118, 242] on input "Enter additional details (optional)" at bounding box center [115, 244] width 5 height 5
checkbox input "false"
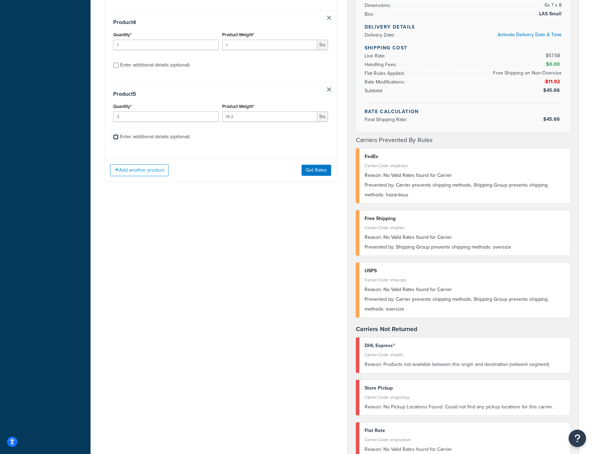
scroll to position [213, 0]
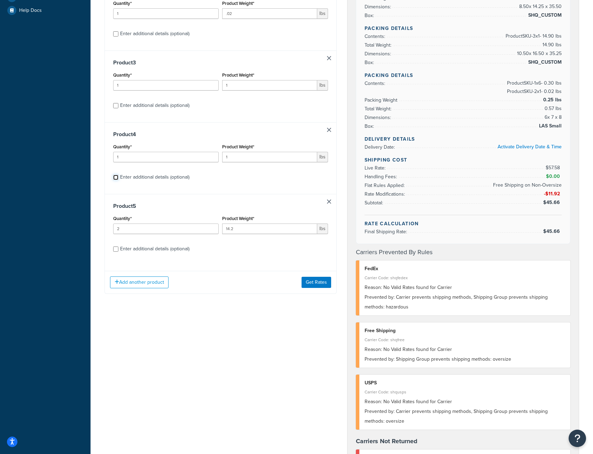
click at [115, 178] on input "Enter additional details (optional)" at bounding box center [115, 177] width 5 height 5
checkbox input "true"
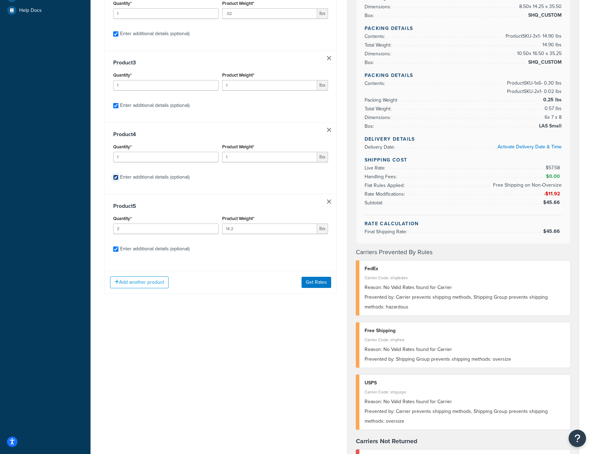
checkbox input "true"
select select "52810"
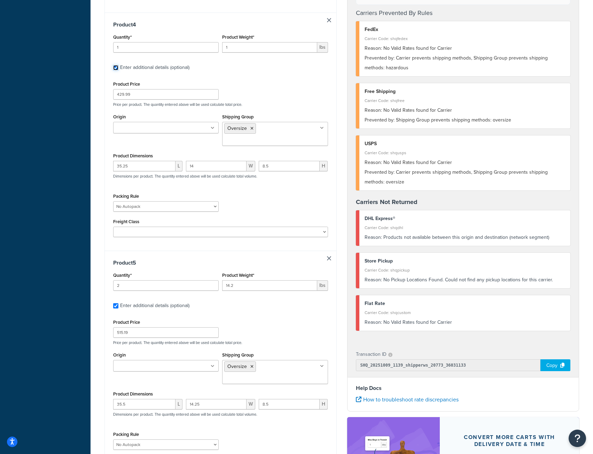
scroll to position [751, 0]
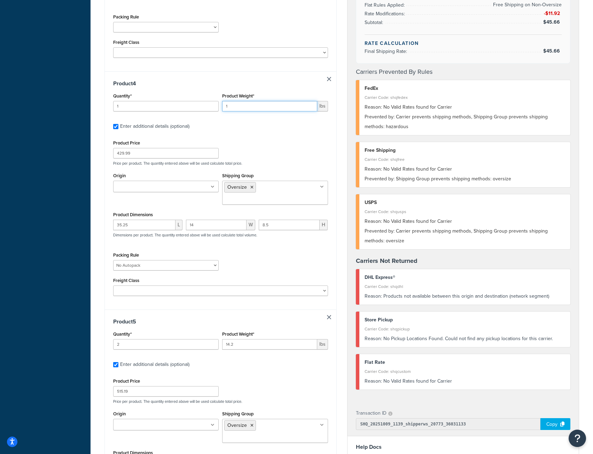
click at [233, 101] on input "1" at bounding box center [269, 106] width 95 height 10
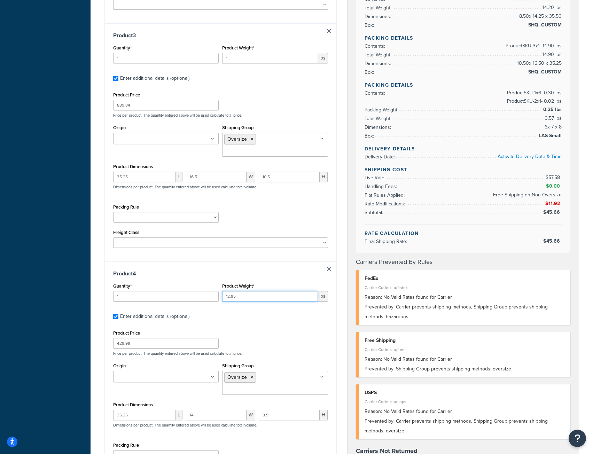
scroll to position [541, 0]
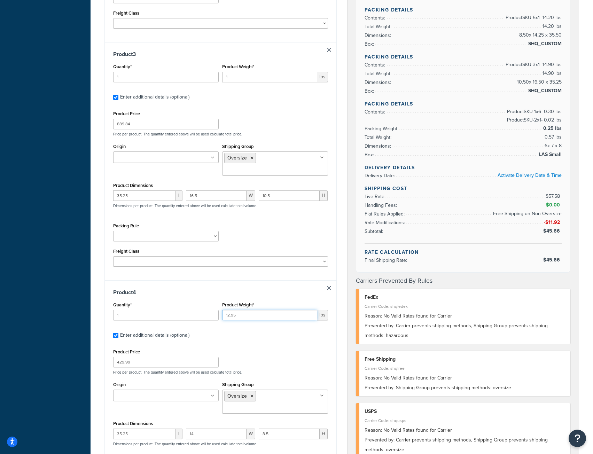
type input "12.95"
click at [234, 80] on input "1" at bounding box center [269, 77] width 95 height 10
type input "14.9"
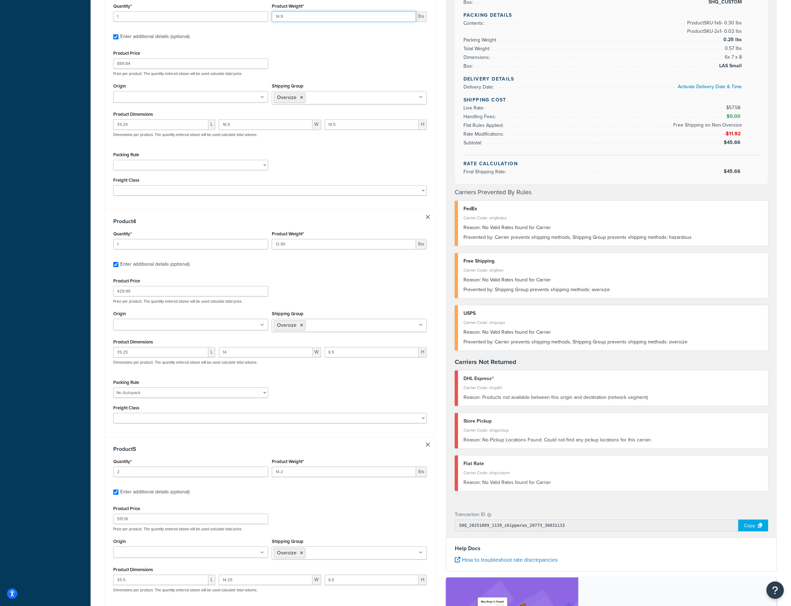
scroll to position [589, 0]
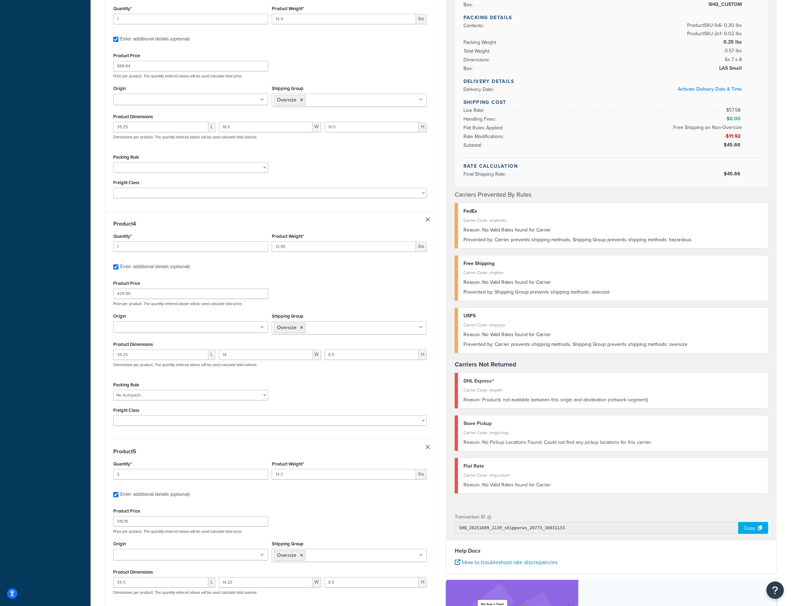
click at [51, 54] on div "Dashboard Basic Setup Websites 1 Origins 7 Pickup Locations 1 Manage Shipping C…" at bounding box center [45, 75] width 91 height 1329
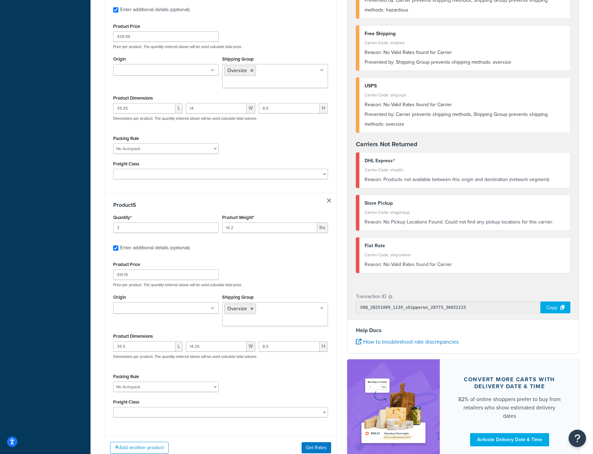
scroll to position [890, 0]
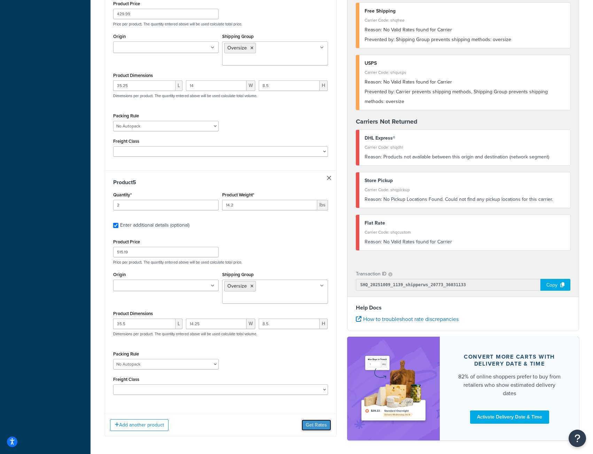
click at [319, 420] on button "Get Rates" at bounding box center [317, 425] width 30 height 11
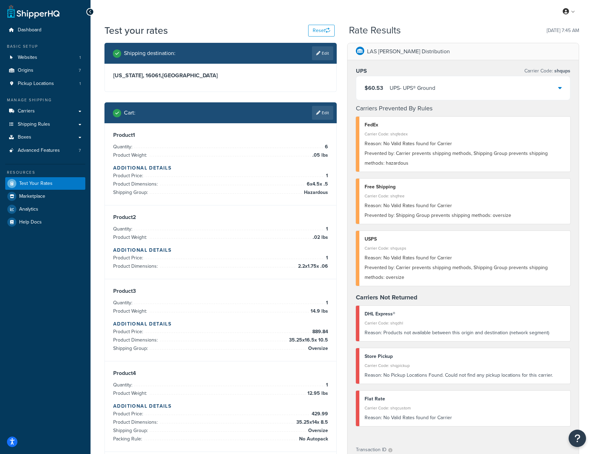
scroll to position [0, 0]
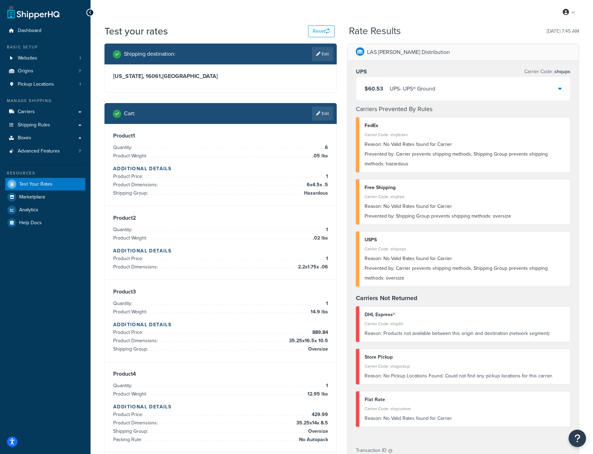
click at [560, 91] on icon at bounding box center [560, 89] width 3 height 6
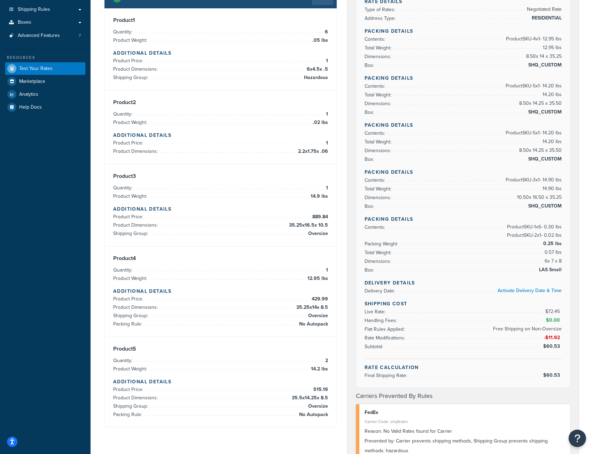
scroll to position [105, 0]
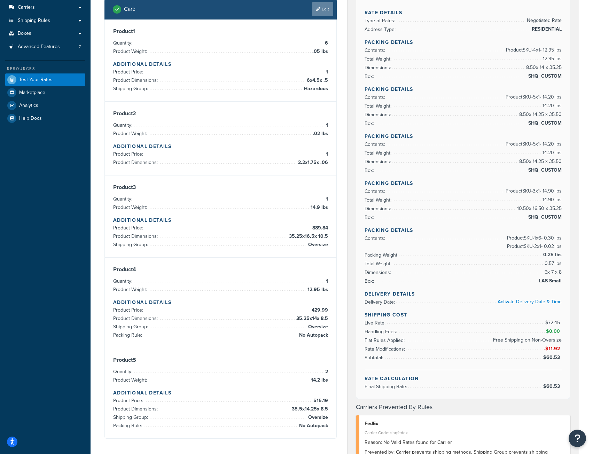
click at [326, 7] on link "Edit" at bounding box center [322, 9] width 21 height 14
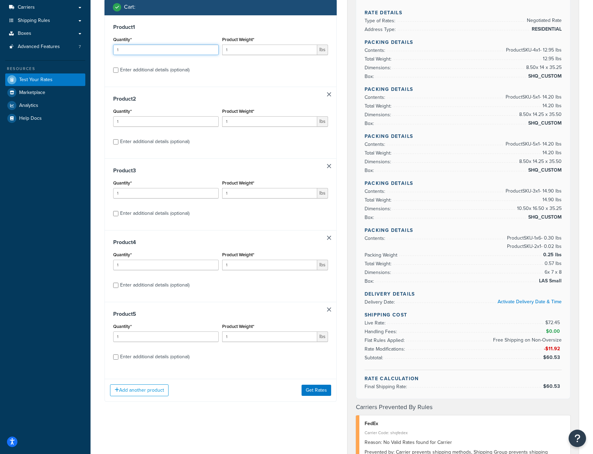
click at [155, 49] on input "1" at bounding box center [166, 50] width 106 height 10
click at [213, 49] on input "2" at bounding box center [166, 50] width 106 height 10
click at [213, 49] on input "3" at bounding box center [166, 50] width 106 height 10
click at [213, 49] on input "4" at bounding box center [166, 50] width 106 height 10
click at [213, 49] on input "5" at bounding box center [166, 50] width 106 height 10
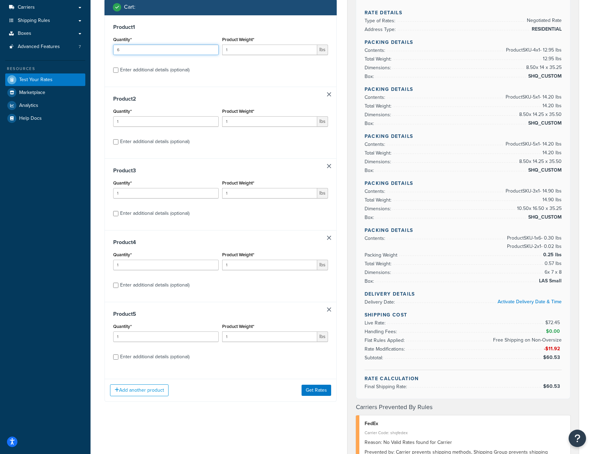
type input "6"
click at [213, 49] on input "6" at bounding box center [166, 50] width 106 height 10
click at [242, 51] on input "1" at bounding box center [269, 50] width 95 height 10
type input ".5"
click at [240, 123] on input "1" at bounding box center [269, 121] width 95 height 10
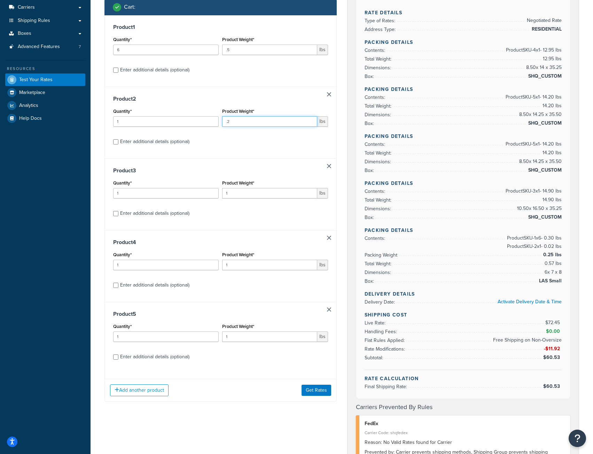
type input ".2"
drag, startPoint x: 235, startPoint y: 194, endPoint x: 205, endPoint y: 195, distance: 30.3
click at [205, 195] on div "Quantity* 1 Product Weight* 1 lbs" at bounding box center [221, 190] width 218 height 25
type input "14.9"
click at [230, 267] on input "1" at bounding box center [269, 265] width 95 height 10
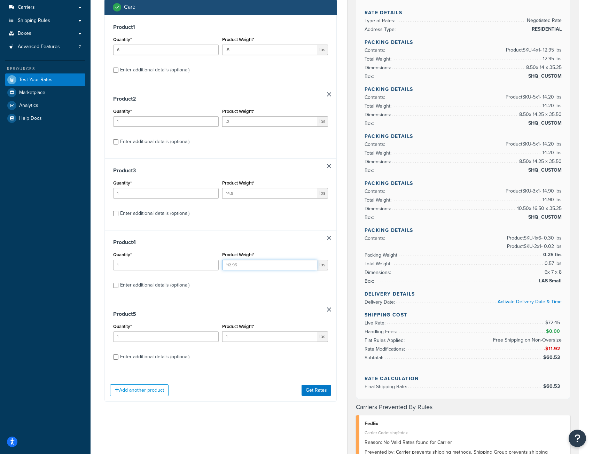
click at [229, 266] on input "112.95" at bounding box center [269, 265] width 95 height 10
type input "12.95"
click at [235, 339] on input "1" at bounding box center [269, 337] width 95 height 10
type input "14.2"
type input "2"
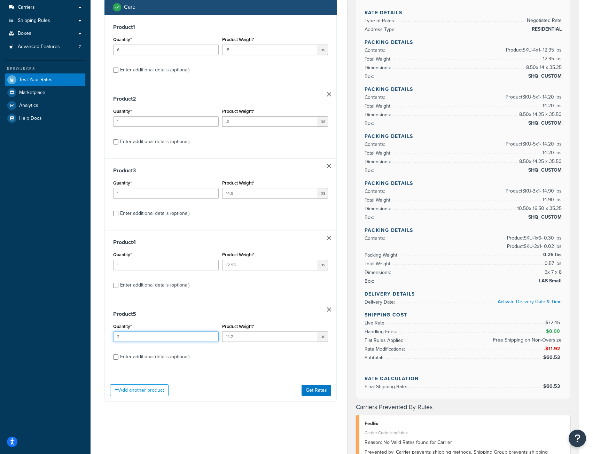
click at [211, 335] on input "2" at bounding box center [166, 337] width 106 height 10
click at [117, 358] on input "Enter additional details (optional)" at bounding box center [115, 357] width 5 height 5
checkbox input "true"
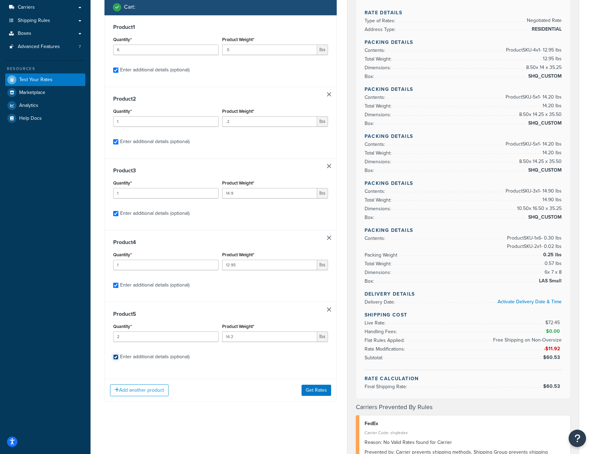
checkbox input "true"
select select "52810"
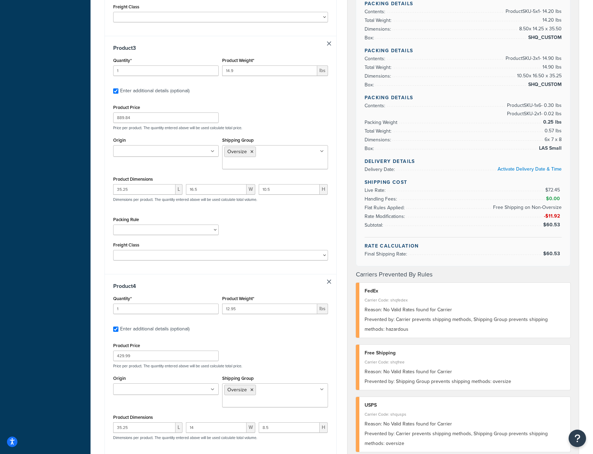
scroll to position [541, 0]
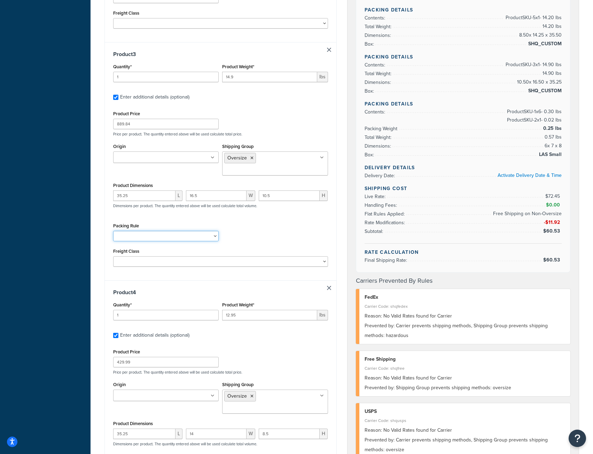
click at [217, 231] on select "[PERSON_NAME] Test No Autopack" at bounding box center [166, 236] width 106 height 10
click at [170, 260] on div "Product 3 Quantity* 1 Product Weight* 14.9 lbs Enter additional details (option…" at bounding box center [221, 161] width 232 height 238
click at [214, 231] on select "[PERSON_NAME] Test No Autopack" at bounding box center [166, 236] width 106 height 10
select select "52810"
click at [113, 231] on select "[PERSON_NAME] Test No Autopack" at bounding box center [166, 236] width 106 height 10
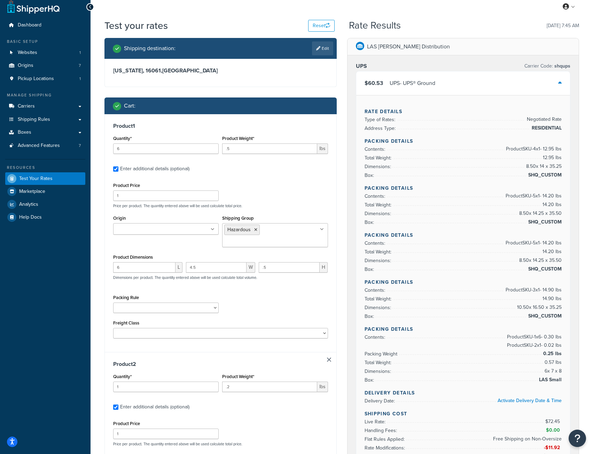
scroll to position [0, 0]
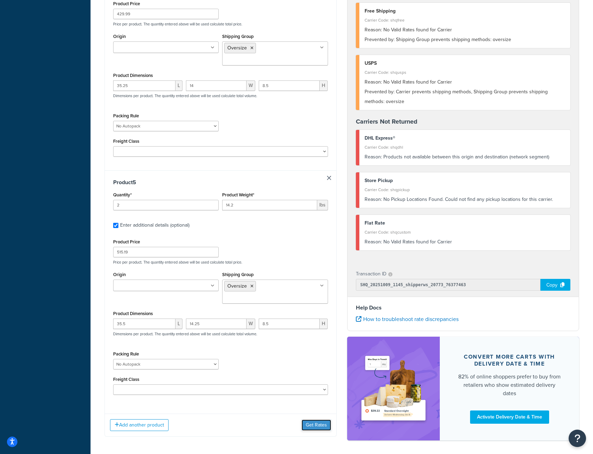
click at [311, 420] on button "Get Rates" at bounding box center [317, 425] width 30 height 11
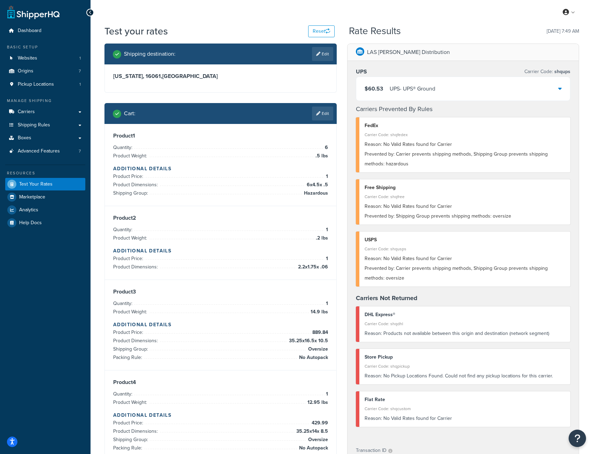
click at [560, 90] on icon at bounding box center [560, 89] width 3 height 6
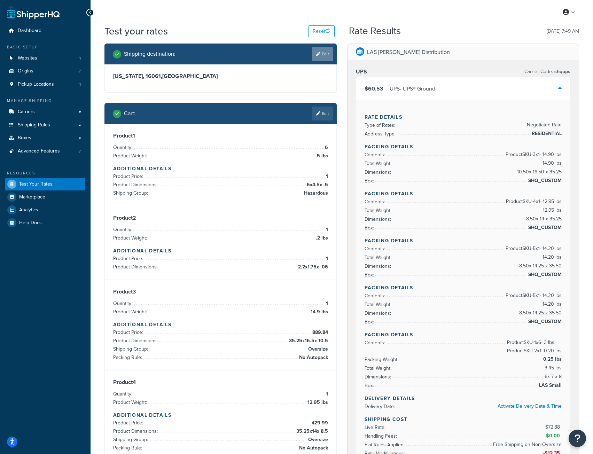
click at [324, 54] on link "Edit" at bounding box center [322, 54] width 21 height 14
select select "PA"
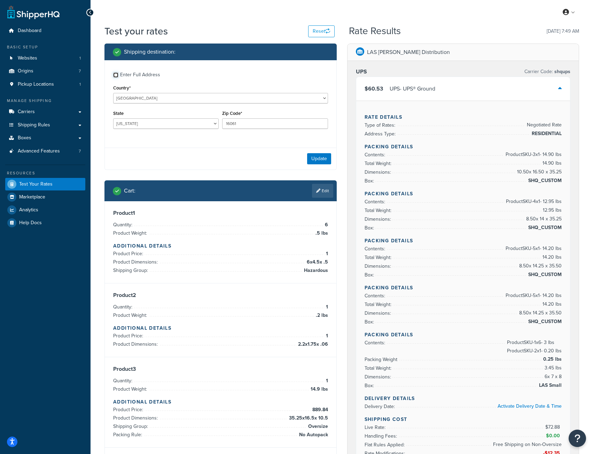
click at [115, 75] on input "Enter Full Address" at bounding box center [115, 74] width 5 height 5
checkbox input "true"
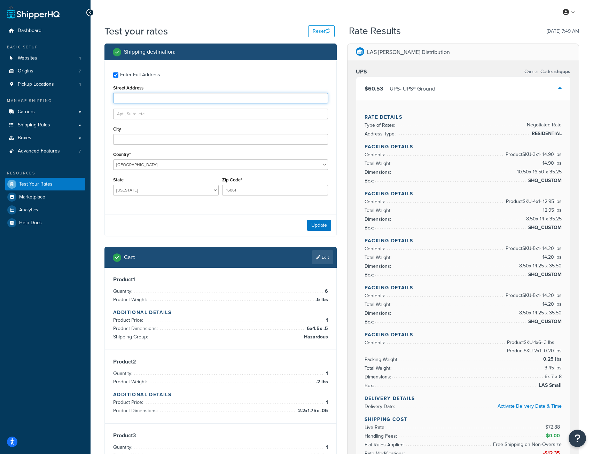
click at [124, 97] on input "Street Address" at bounding box center [220, 98] width 215 height 10
paste input "[STREET_ADDRESS][PERSON_NAME]"
type input "[STREET_ADDRESS][PERSON_NAME]"
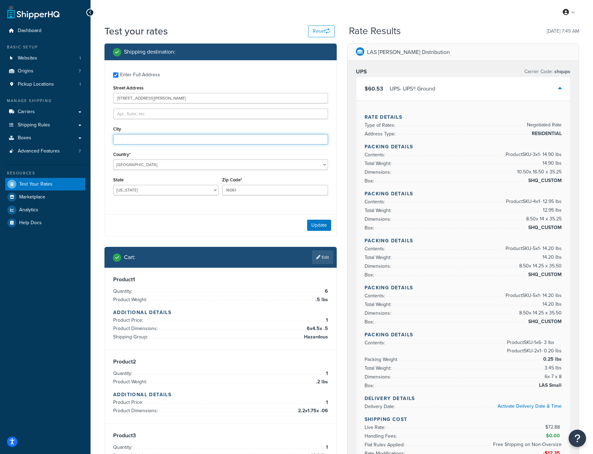
click at [125, 138] on input "City" at bounding box center [220, 139] width 215 height 10
type input "West Sunbury"
click at [172, 156] on div "Country* [GEOGRAPHIC_DATA] [GEOGRAPHIC_DATA] [GEOGRAPHIC_DATA] [GEOGRAPHIC_DATA…" at bounding box center [220, 160] width 215 height 20
click at [313, 225] on button "Update" at bounding box center [319, 225] width 24 height 11
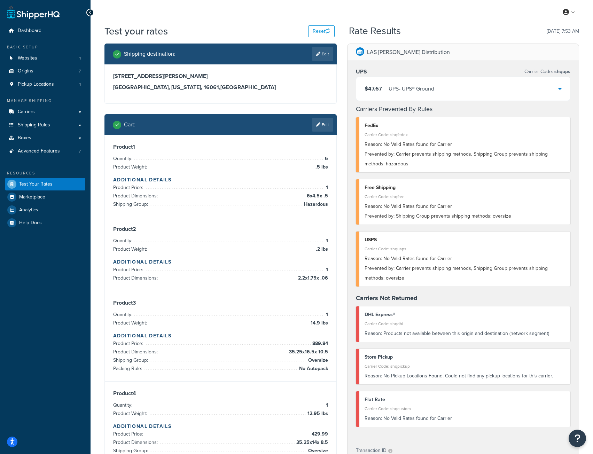
click at [562, 88] on icon at bounding box center [560, 89] width 3 height 6
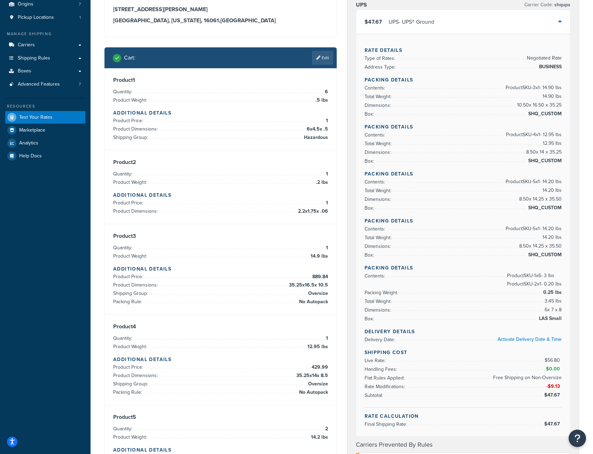
scroll to position [70, 0]
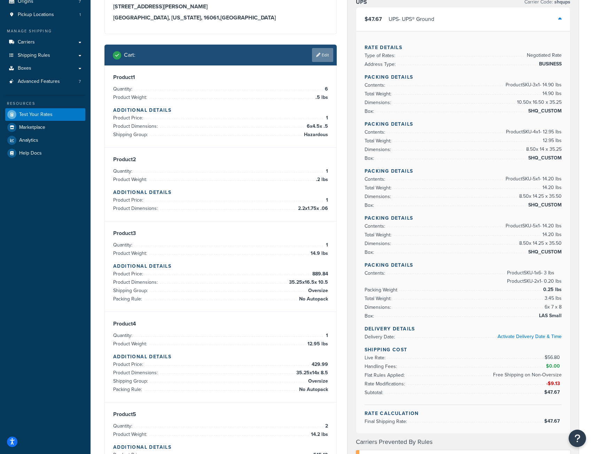
click at [324, 51] on link "Edit" at bounding box center [322, 55] width 21 height 14
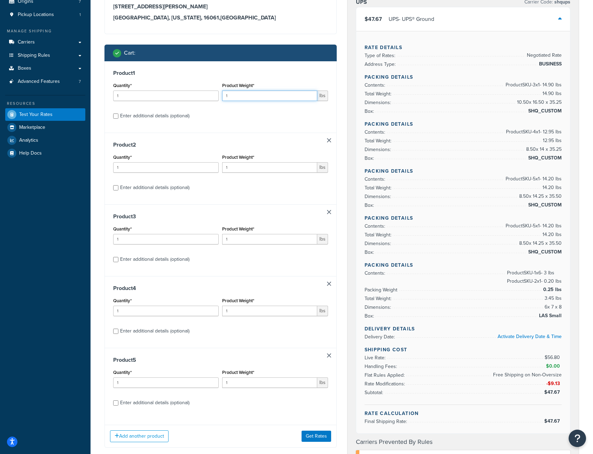
click at [239, 97] on input "1" at bounding box center [269, 96] width 95 height 10
type input ".5"
click at [172, 97] on input "1" at bounding box center [166, 96] width 106 height 10
type input "6"
click at [238, 168] on input "1" at bounding box center [269, 167] width 95 height 10
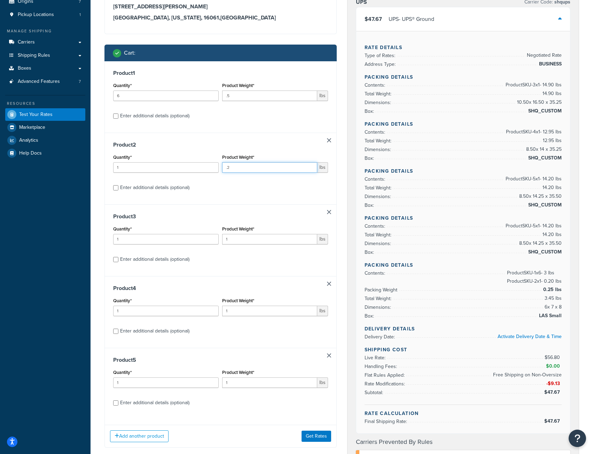
type input ".2"
click at [238, 241] on input "1" at bounding box center [269, 239] width 95 height 10
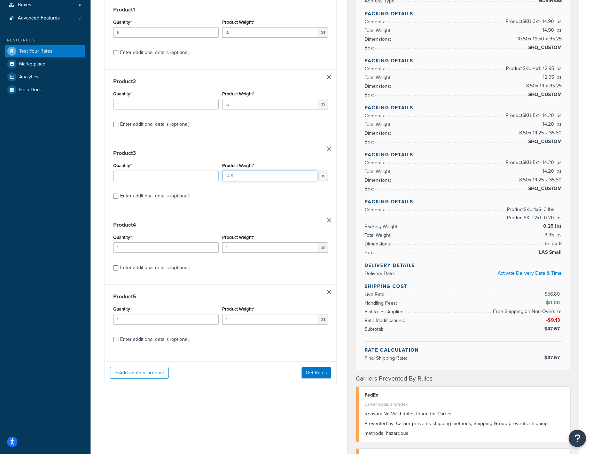
scroll to position [139, 0]
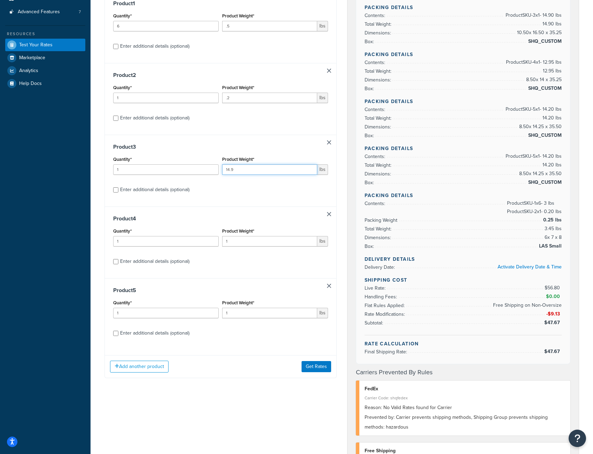
type input "14.9"
click at [230, 241] on input "1" at bounding box center [269, 241] width 95 height 10
type input "12.95"
click at [268, 320] on div "Product Weight* 1 lbs" at bounding box center [275, 310] width 109 height 25
click at [268, 316] on input "1" at bounding box center [269, 313] width 95 height 10
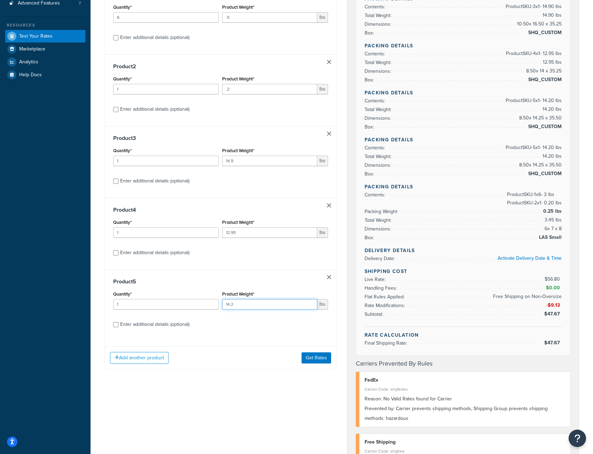
scroll to position [174, 0]
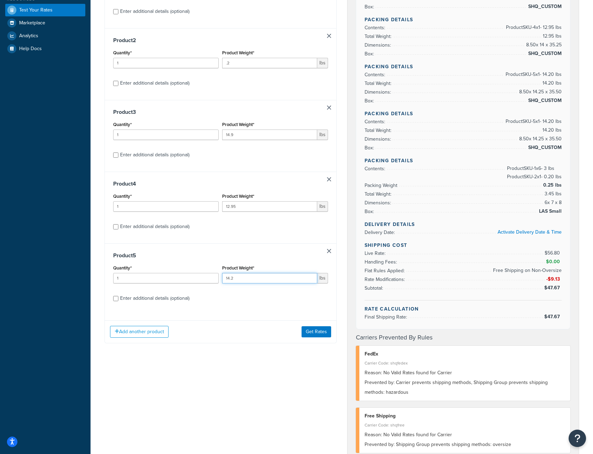
type input "14.2"
type input "2"
click at [211, 278] on input "2" at bounding box center [166, 278] width 106 height 10
click at [316, 330] on button "Get Rates" at bounding box center [317, 332] width 30 height 11
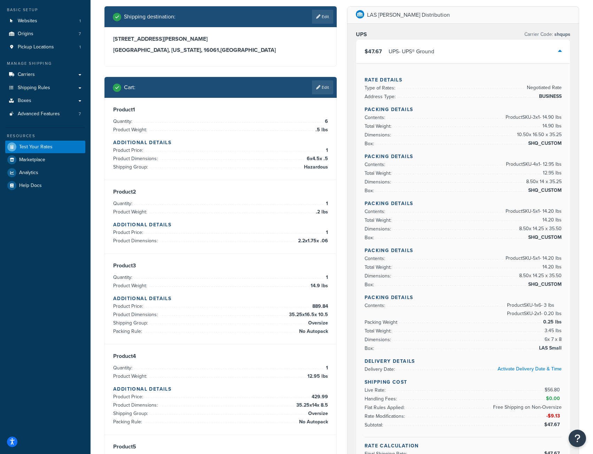
scroll to position [35, 0]
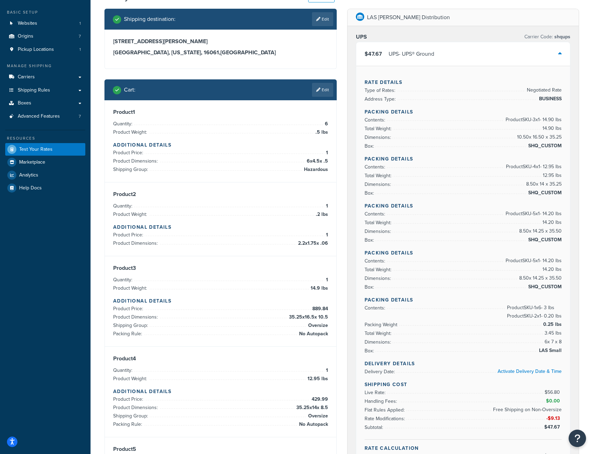
click at [559, 53] on icon at bounding box center [560, 54] width 3 height 6
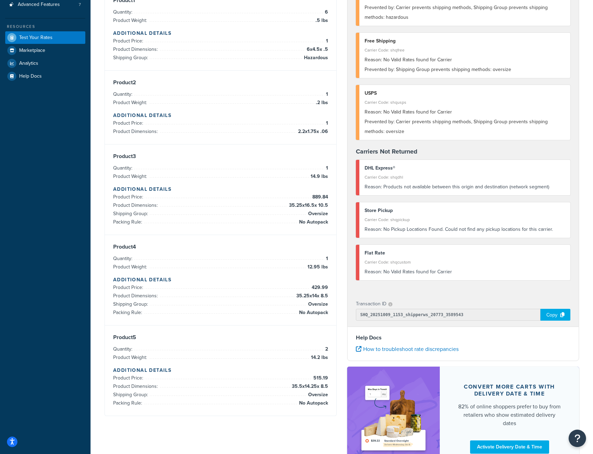
scroll to position [0, 0]
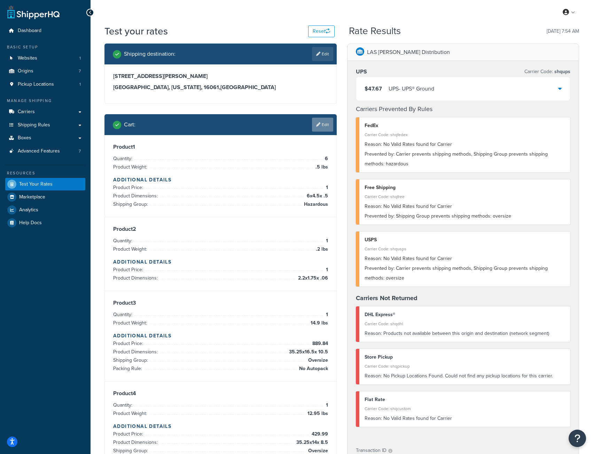
click at [324, 121] on link "Edit" at bounding box center [322, 125] width 21 height 14
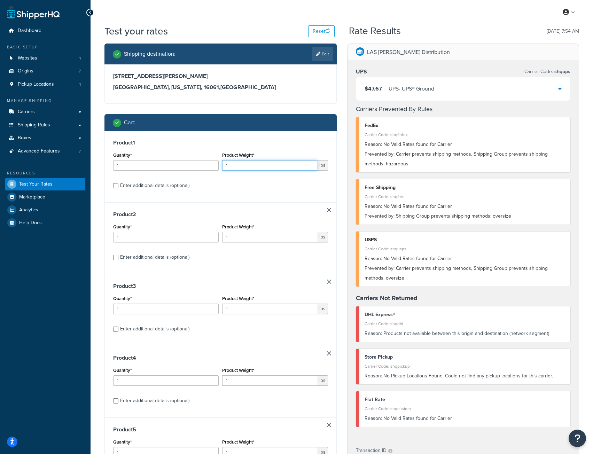
click at [252, 169] on input "1" at bounding box center [269, 165] width 95 height 10
type input "1"
type input ".2"
click at [243, 237] on input "1" at bounding box center [269, 237] width 95 height 10
click at [238, 237] on input "1" at bounding box center [269, 237] width 95 height 10
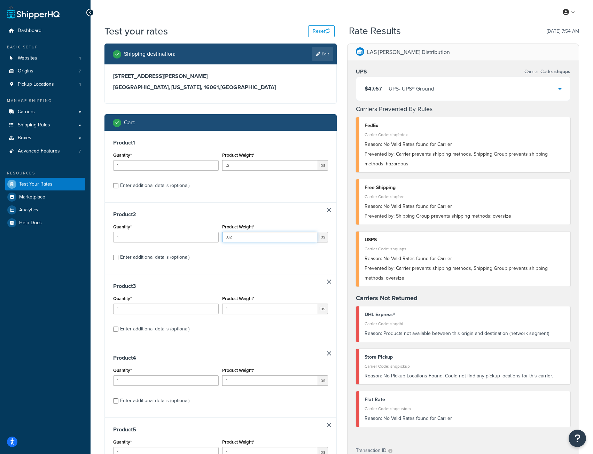
type input ".02"
click at [231, 167] on input ".2" at bounding box center [269, 165] width 95 height 10
type input ".05"
click at [211, 164] on input "2" at bounding box center [166, 165] width 106 height 10
click at [211, 164] on input "3" at bounding box center [166, 165] width 106 height 10
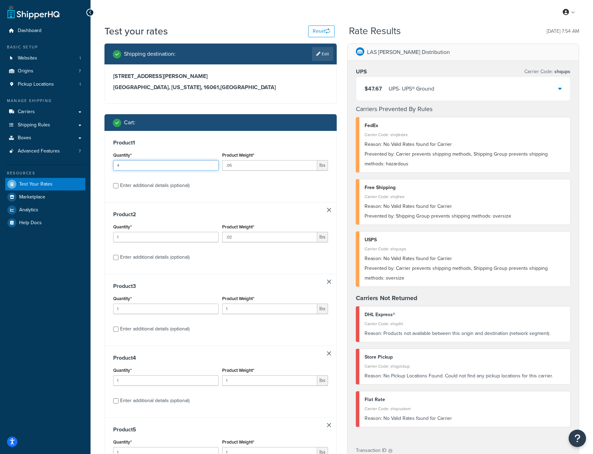
click at [211, 164] on input "4" at bounding box center [166, 165] width 106 height 10
click at [211, 164] on input "5" at bounding box center [166, 165] width 106 height 10
type input "6"
click at [211, 164] on input "6" at bounding box center [166, 165] width 106 height 10
click at [237, 309] on input "1" at bounding box center [269, 309] width 95 height 10
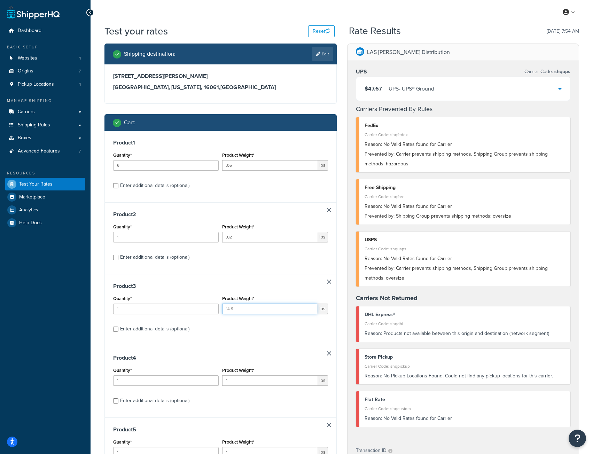
type input "14.9"
click at [242, 381] on input "1" at bounding box center [269, 381] width 95 height 10
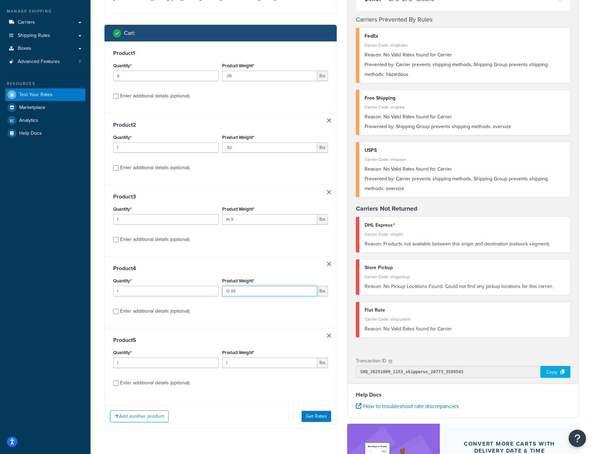
scroll to position [105, 0]
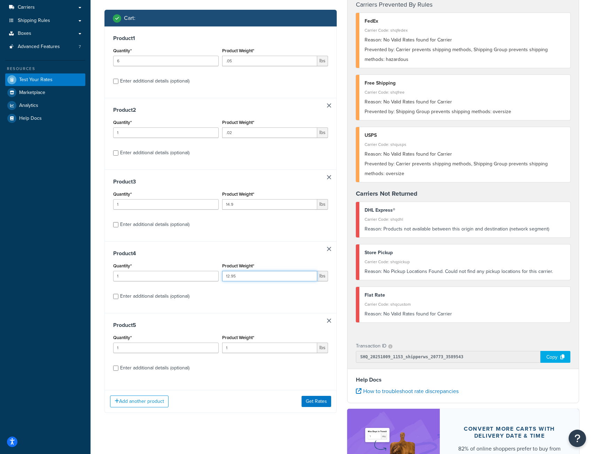
type input "12.95"
click at [237, 349] on input "1" at bounding box center [269, 348] width 95 height 10
type input "14.2"
type input "2"
click at [212, 347] on input "2" at bounding box center [166, 348] width 106 height 10
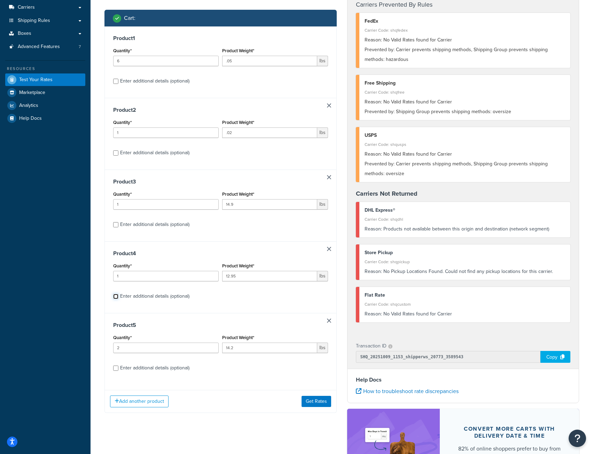
click at [115, 298] on input "Enter additional details (optional)" at bounding box center [115, 296] width 5 height 5
checkbox input "true"
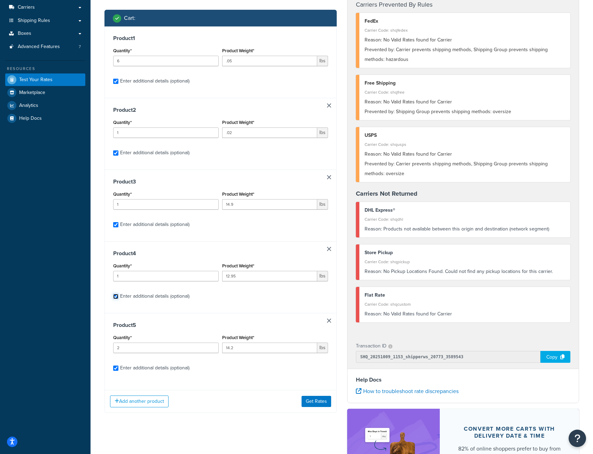
checkbox input "true"
select select "52810"
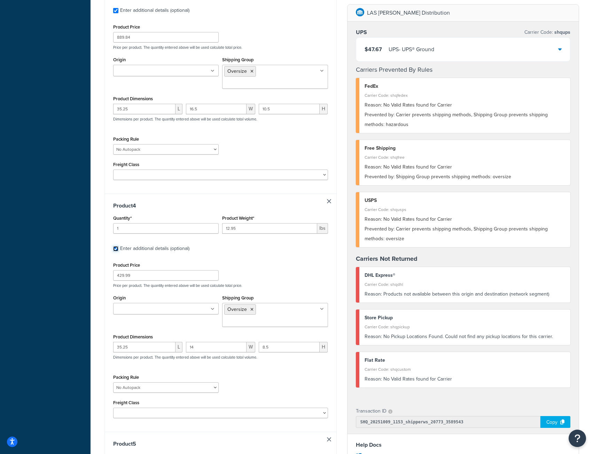
scroll to position [627, 0]
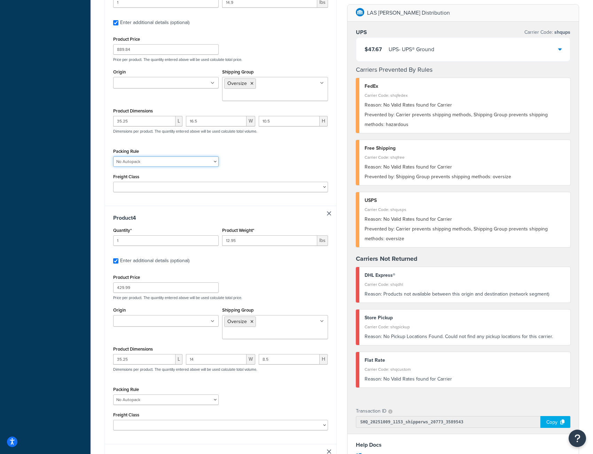
click at [137, 156] on select "[PERSON_NAME] Test No Autopack" at bounding box center [166, 161] width 106 height 10
select select
click at [113, 156] on select "[PERSON_NAME] Test No Autopack" at bounding box center [166, 161] width 106 height 10
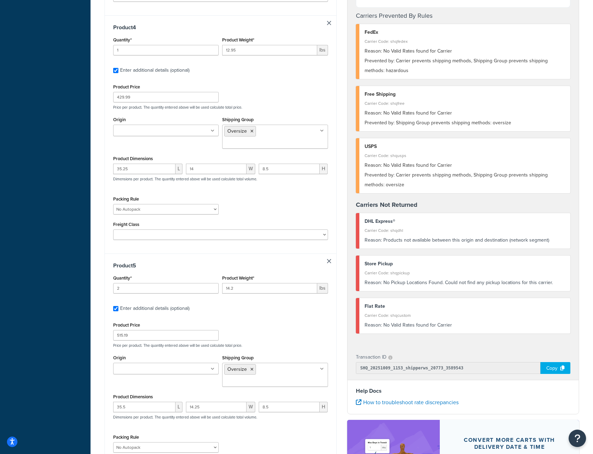
scroll to position [901, 0]
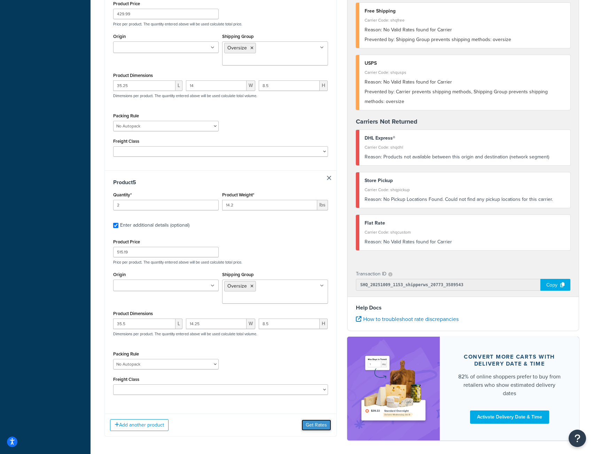
click at [311, 420] on button "Get Rates" at bounding box center [317, 425] width 30 height 11
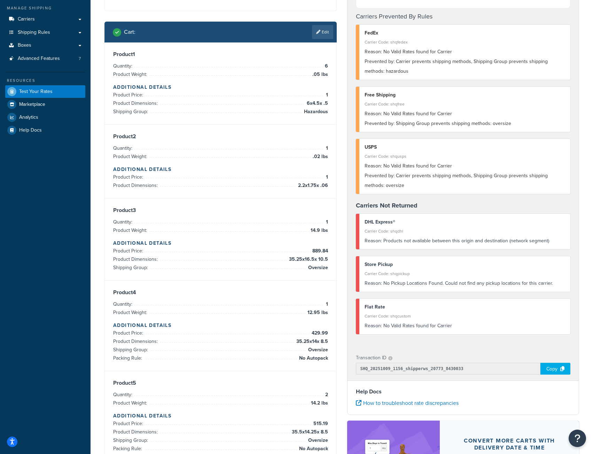
scroll to position [0, 0]
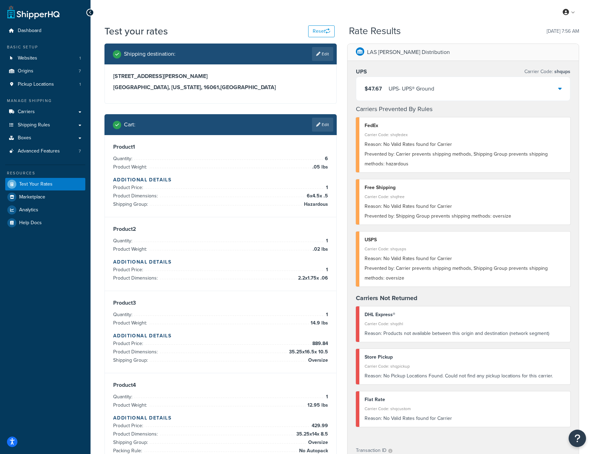
click at [559, 89] on icon at bounding box center [560, 89] width 3 height 6
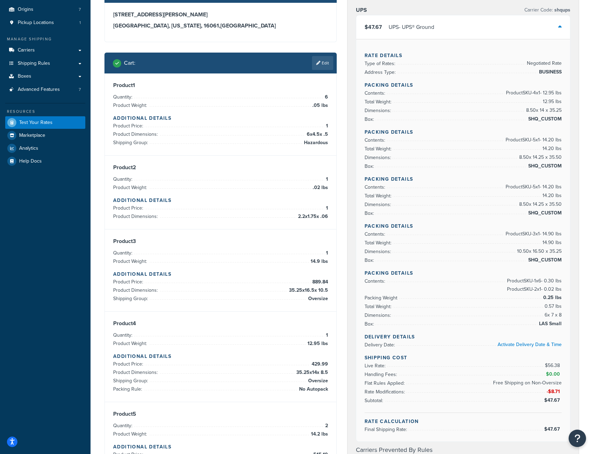
scroll to position [66, 0]
